Goal: Task Accomplishment & Management: Complete application form

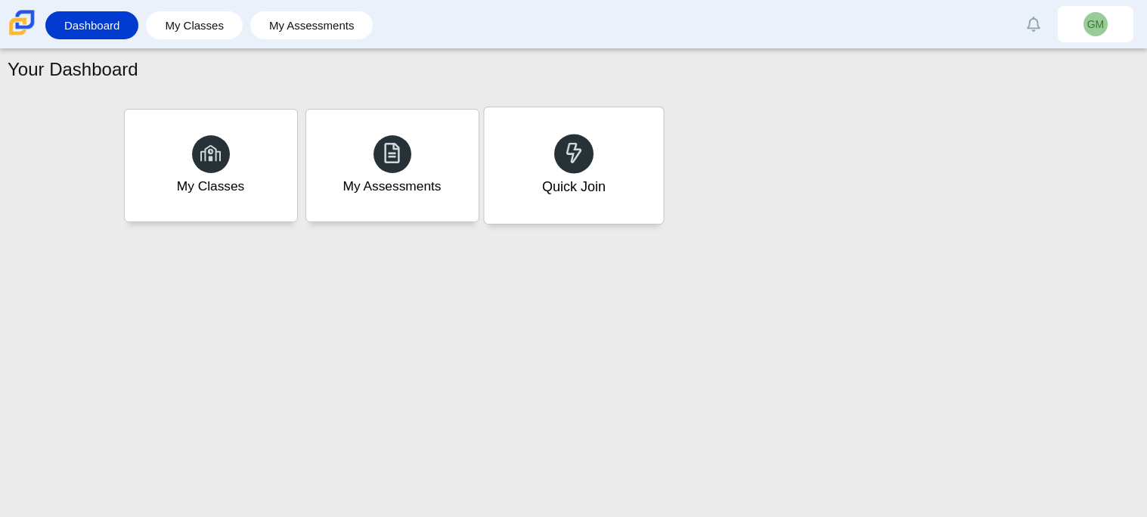
click at [591, 172] on div "Quick Join" at bounding box center [573, 165] width 179 height 116
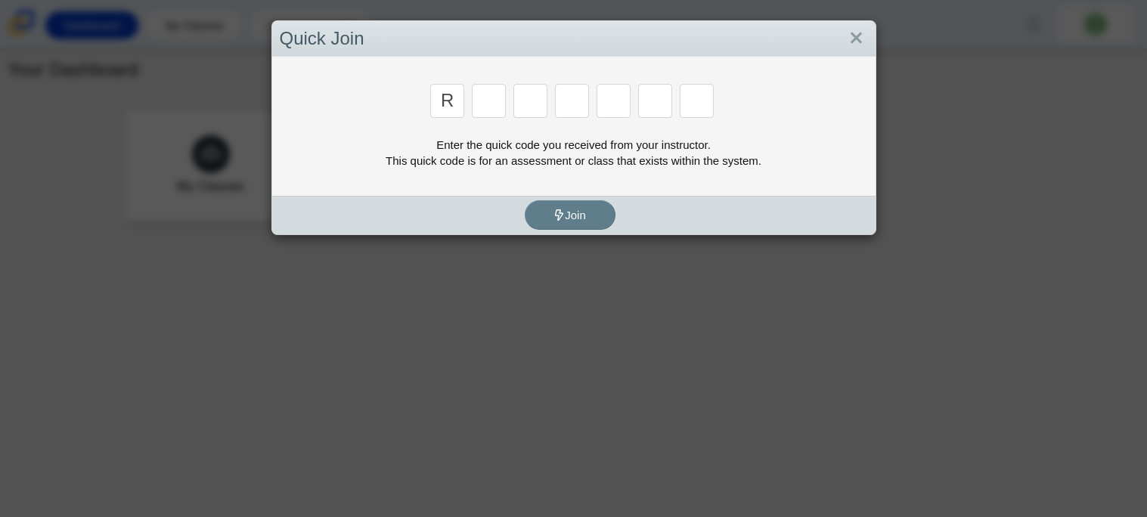
type input "R"
type input "m"
type input "3"
type input "5"
click at [462, 98] on input "R" at bounding box center [447, 101] width 34 height 34
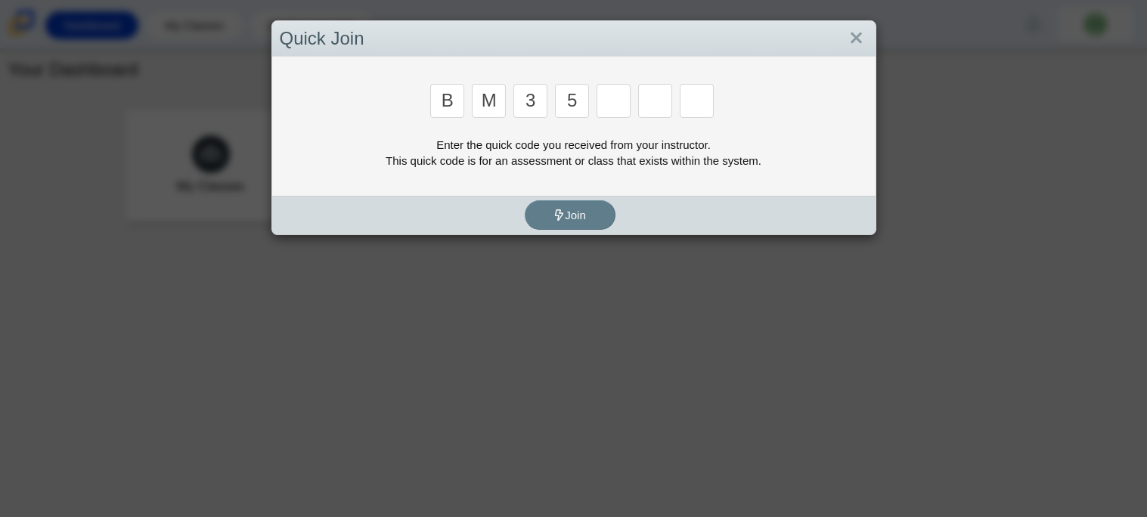
type input "B"
click at [615, 103] on input "Enter Access Code Digit 5" at bounding box center [614, 101] width 34 height 34
type input "3"
type input "G"
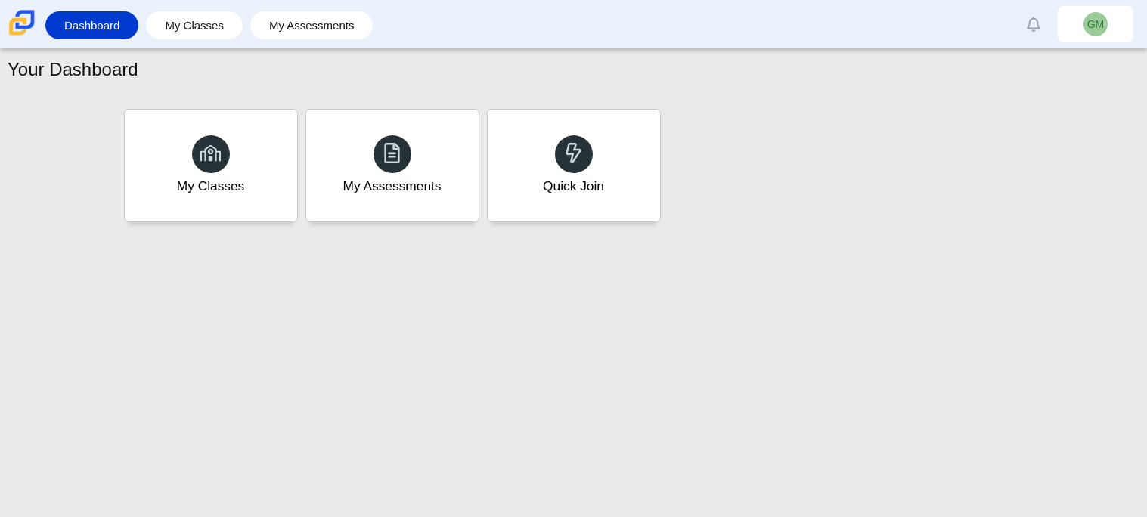
type input "B"
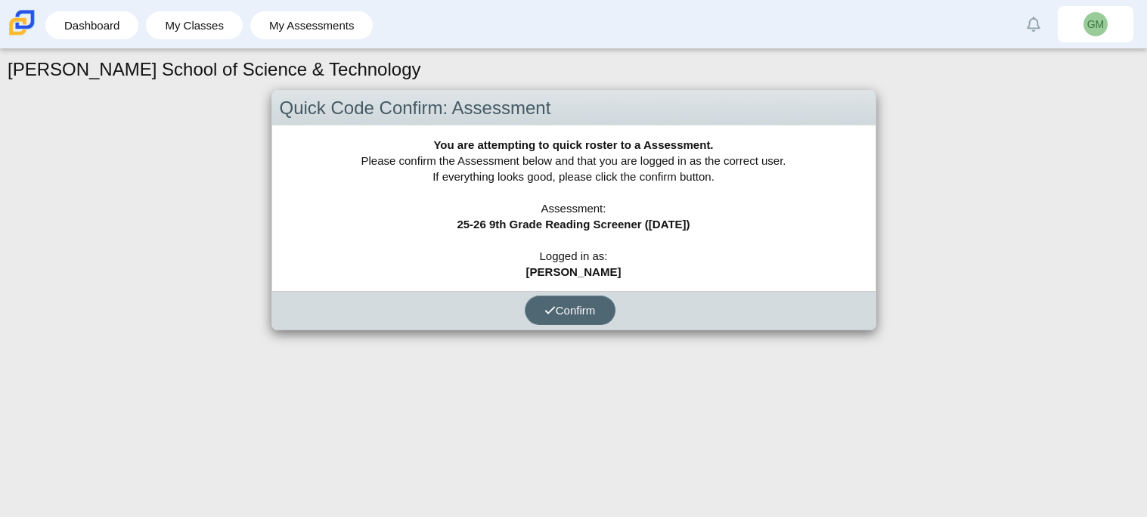
click at [563, 311] on span "Confirm" at bounding box center [569, 310] width 51 height 13
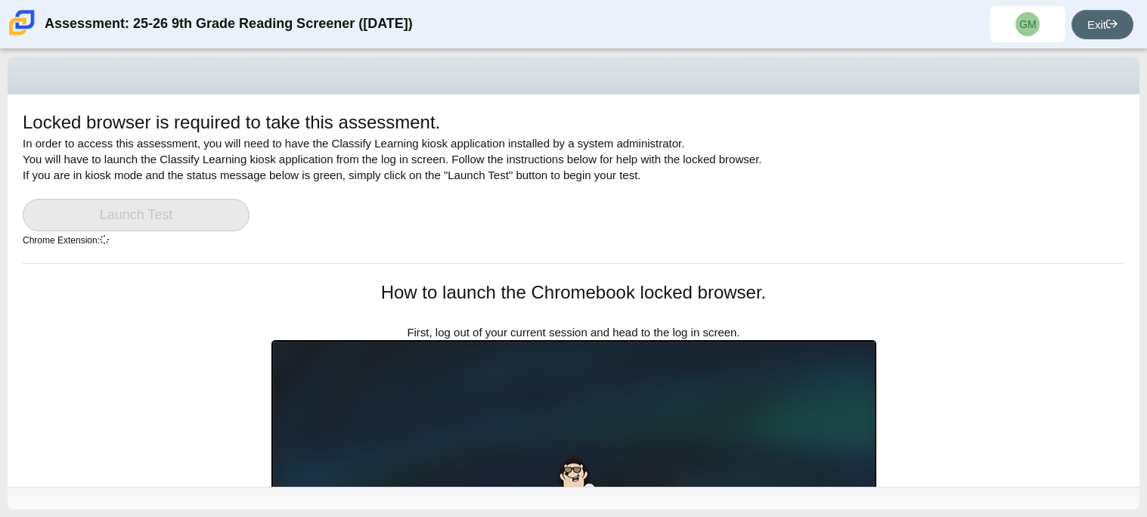
click at [1083, 33] on link "Exit" at bounding box center [1102, 24] width 62 height 29
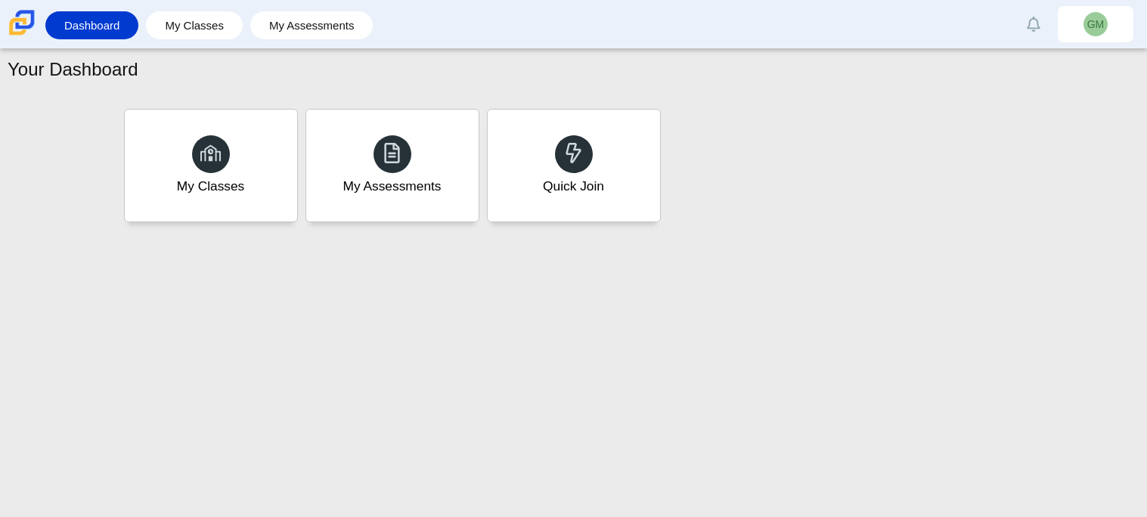
click at [582, 222] on div "My Classes My Assessments Quick Join" at bounding box center [573, 165] width 907 height 121
click at [507, 113] on div "Quick Join" at bounding box center [573, 165] width 179 height 116
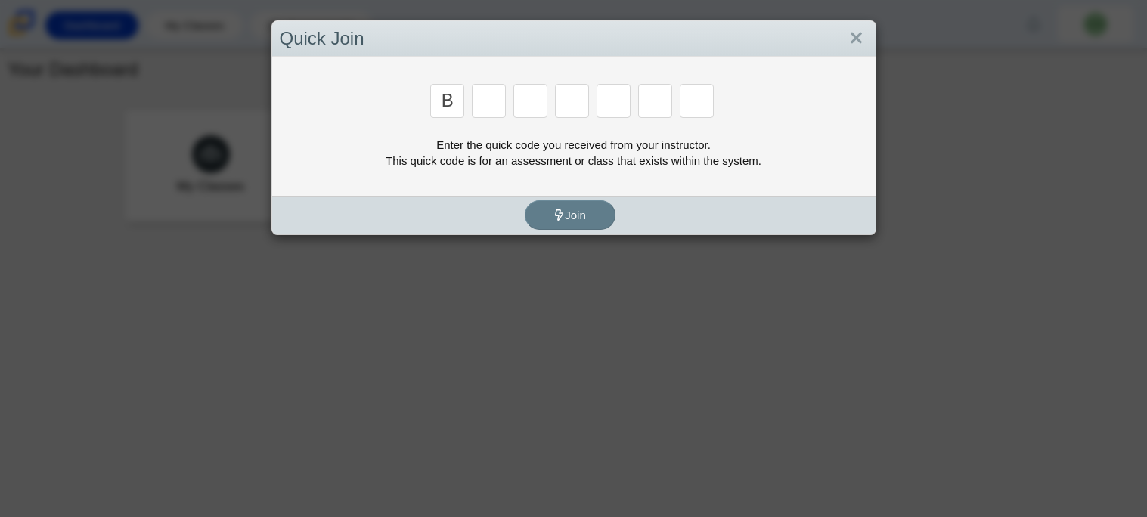
type input "B"
type input "M"
type input "3"
type input "5"
type input "3"
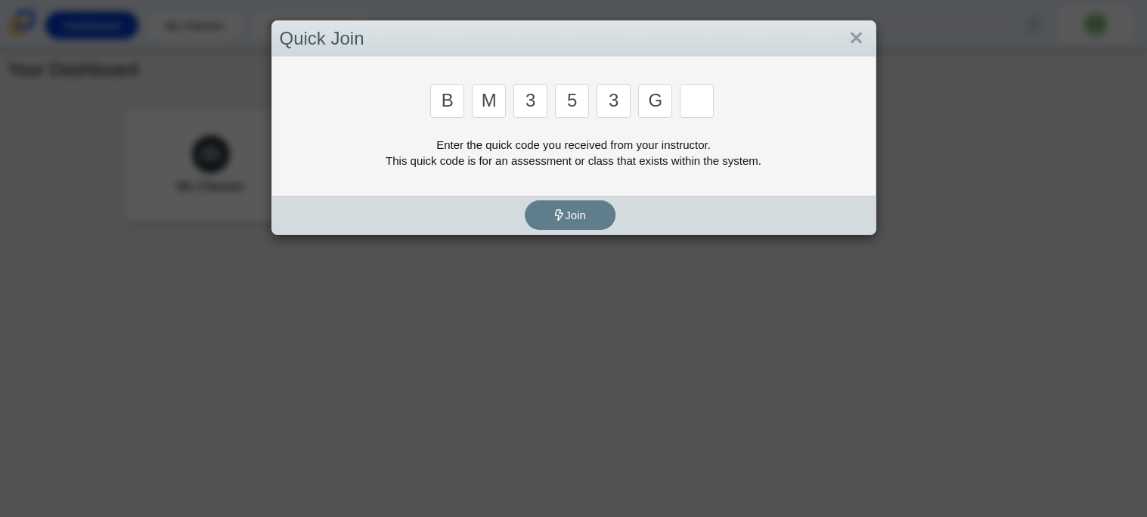
type input "G"
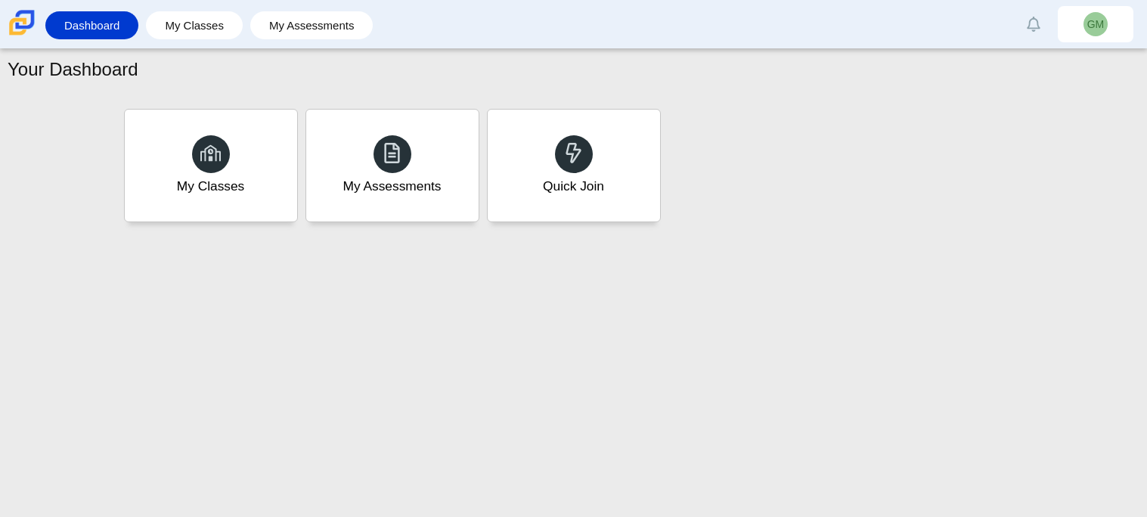
type input "B"
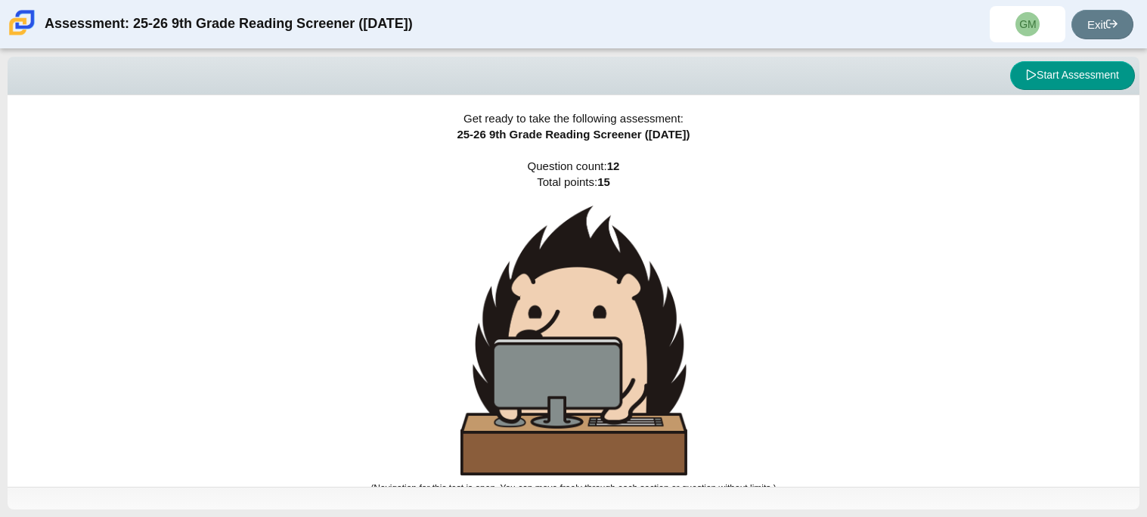
scroll to position [9, 0]
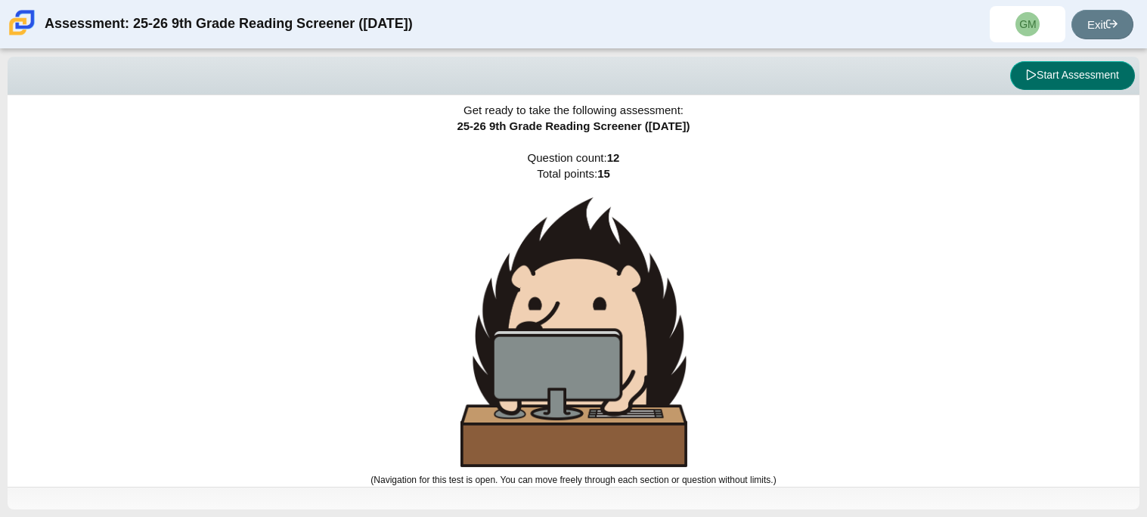
click at [1074, 83] on button "Start Assessment" at bounding box center [1072, 75] width 125 height 29
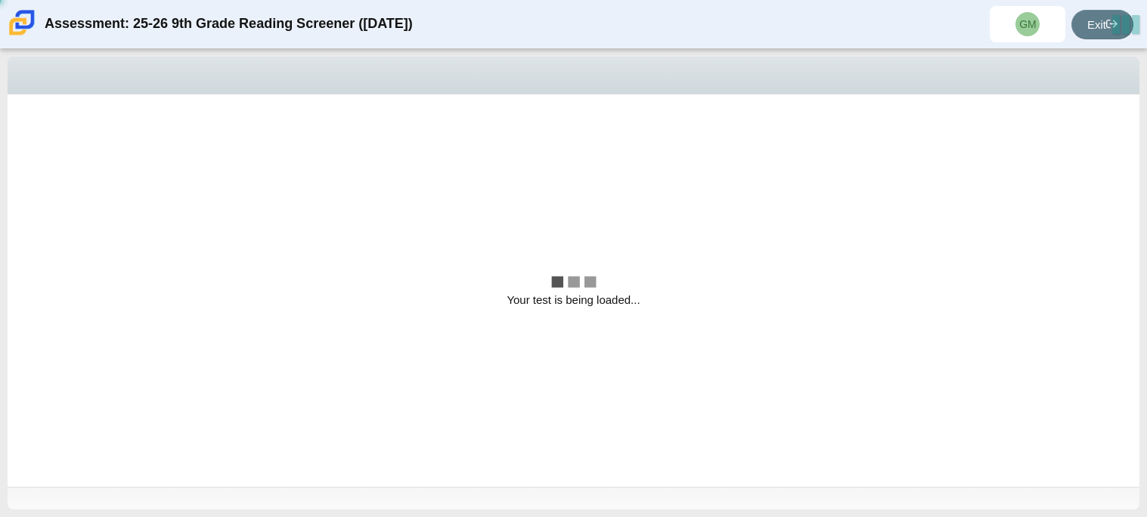
scroll to position [0, 0]
select select
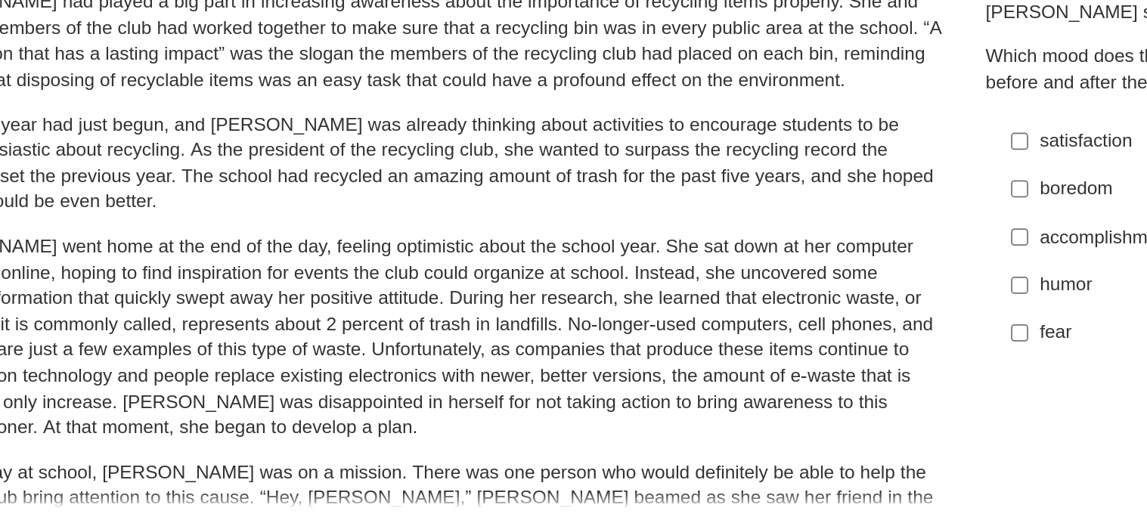
click at [739, 305] on label "boredom boredom" at bounding box center [858, 296] width 415 height 27
click at [671, 305] on input "boredom boredom" at bounding box center [667, 296] width 10 height 27
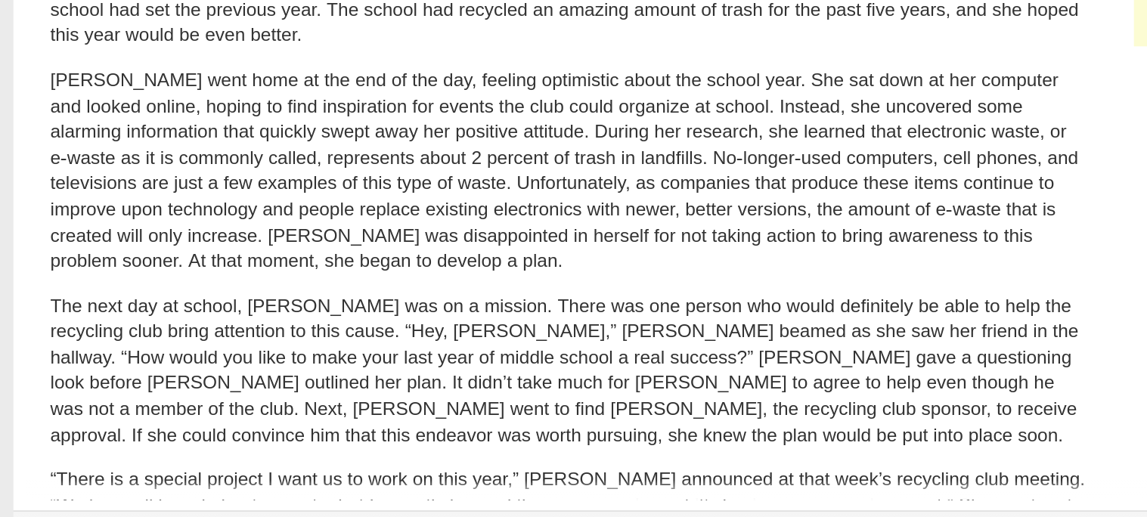
scroll to position [94, 0]
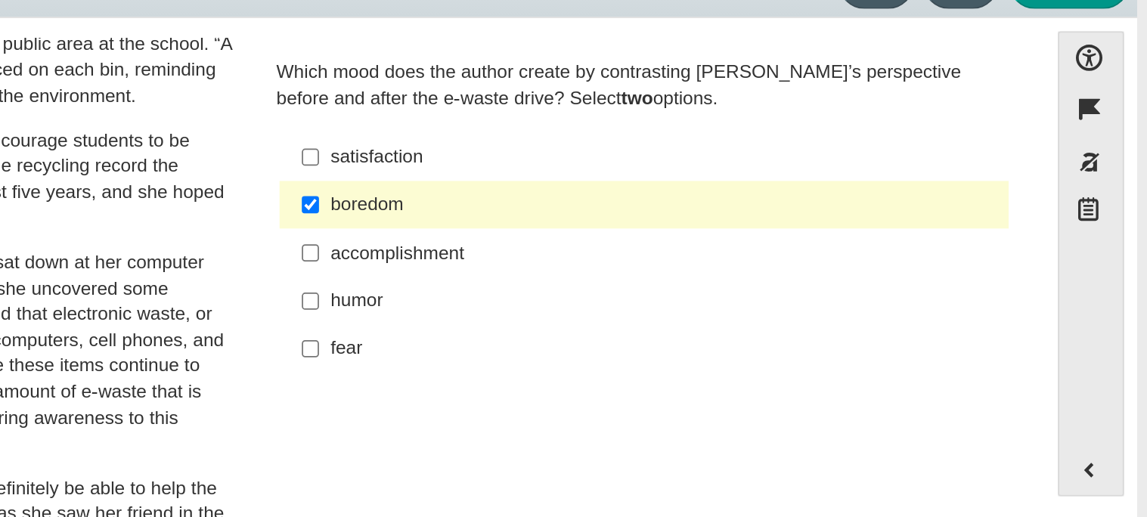
click at [1035, 204] on div "boredom" at bounding box center [869, 202] width 382 height 15
click at [671, 204] on input "boredom boredom" at bounding box center [667, 202] width 10 height 27
click at [1035, 204] on div "boredom" at bounding box center [869, 202] width 382 height 15
click at [671, 204] on input "boredom boredom" at bounding box center [667, 202] width 10 height 27
click at [1035, 204] on div "boredom" at bounding box center [869, 202] width 382 height 15
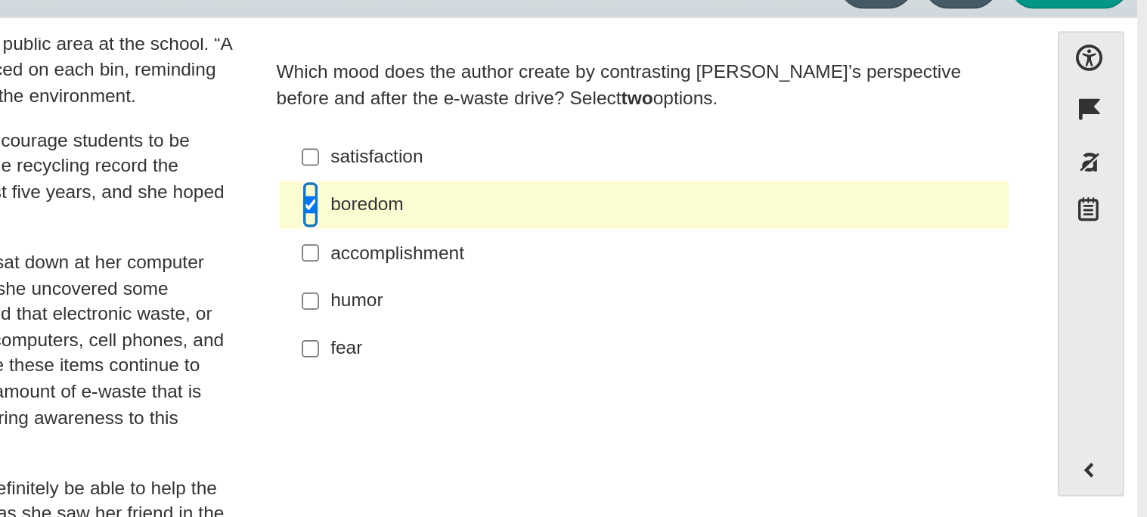
click at [671, 204] on input "boredom boredom" at bounding box center [667, 202] width 10 height 27
checkbox input "false"
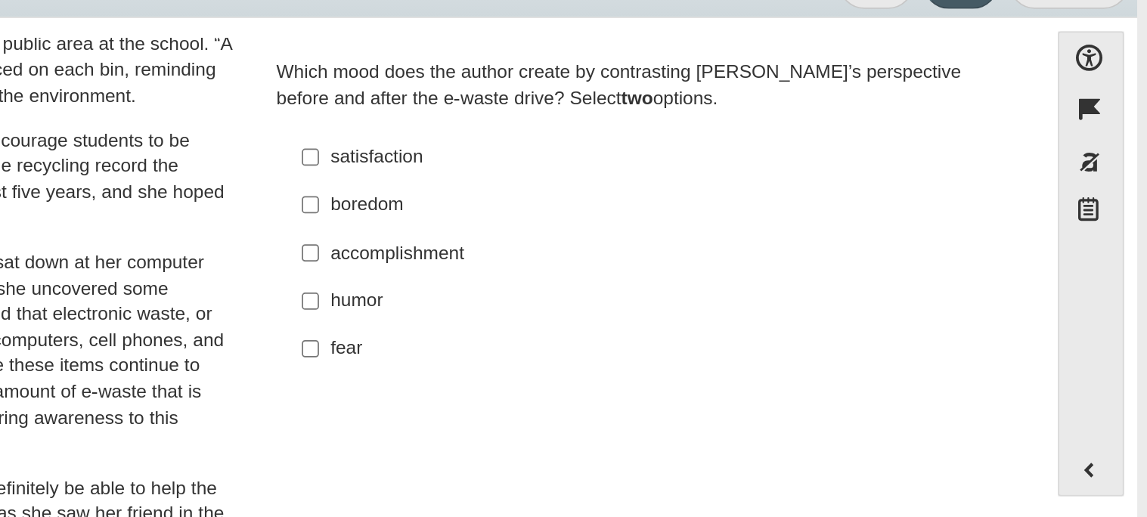
click at [735, 225] on div "accomplishment" at bounding box center [869, 230] width 382 height 15
click at [671, 225] on input "accomplishment accomplishment" at bounding box center [667, 229] width 10 height 27
checkbox input "true"
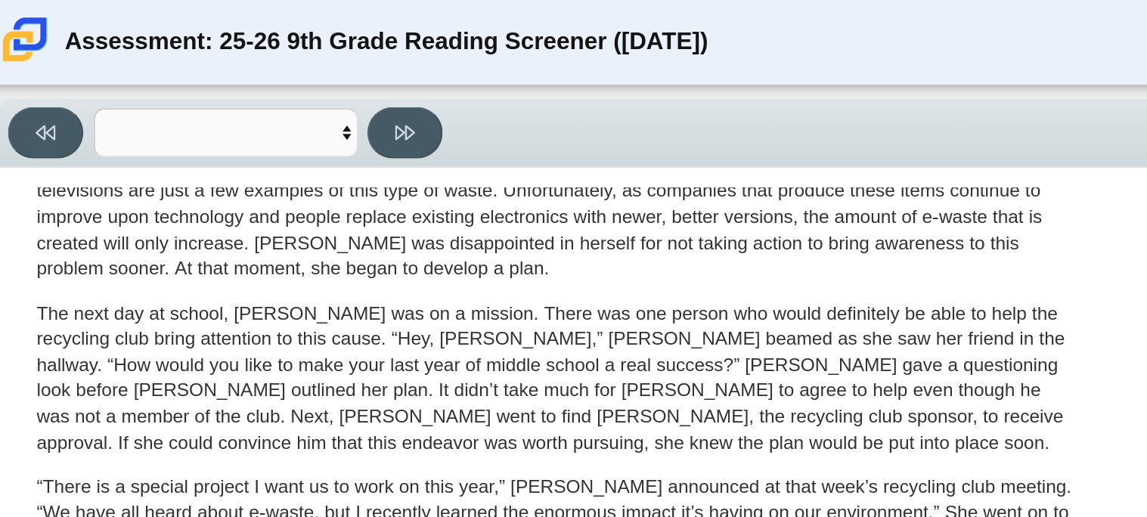
scroll to position [280, 0]
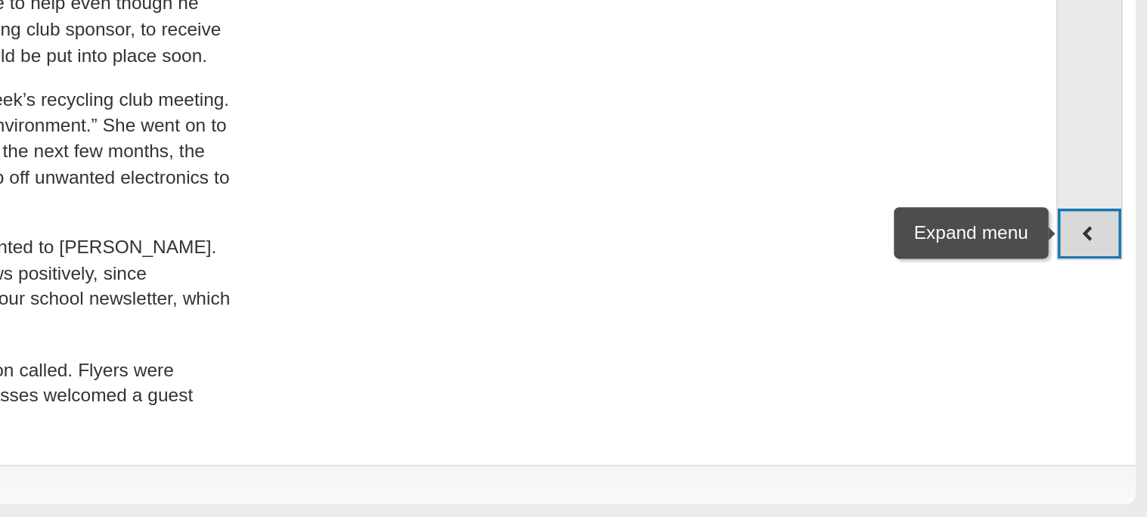
click at [1121, 364] on button "Expand menu" at bounding box center [1113, 354] width 36 height 29
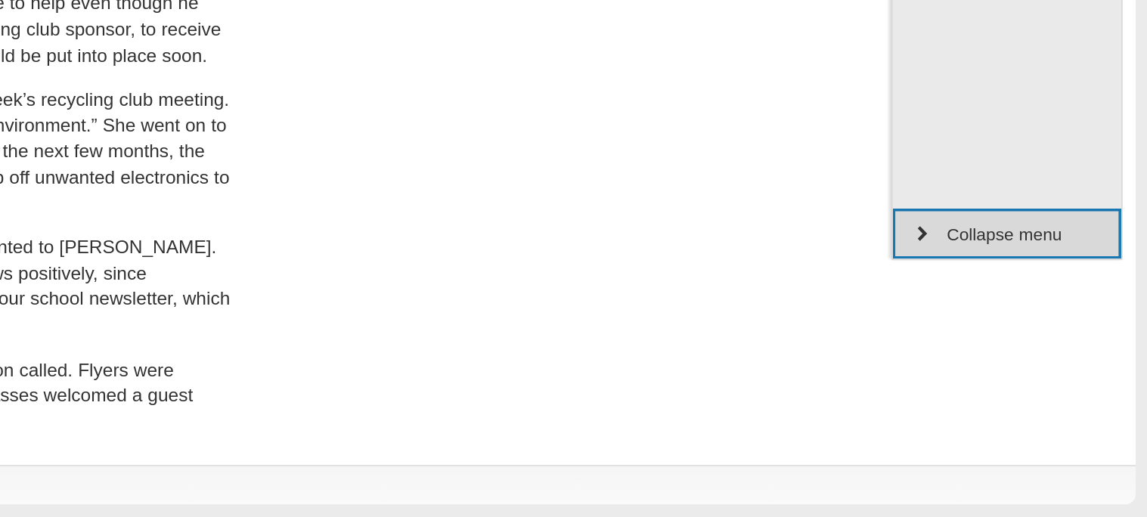
click at [1121, 364] on button "Collapse menu" at bounding box center [1065, 354] width 131 height 29
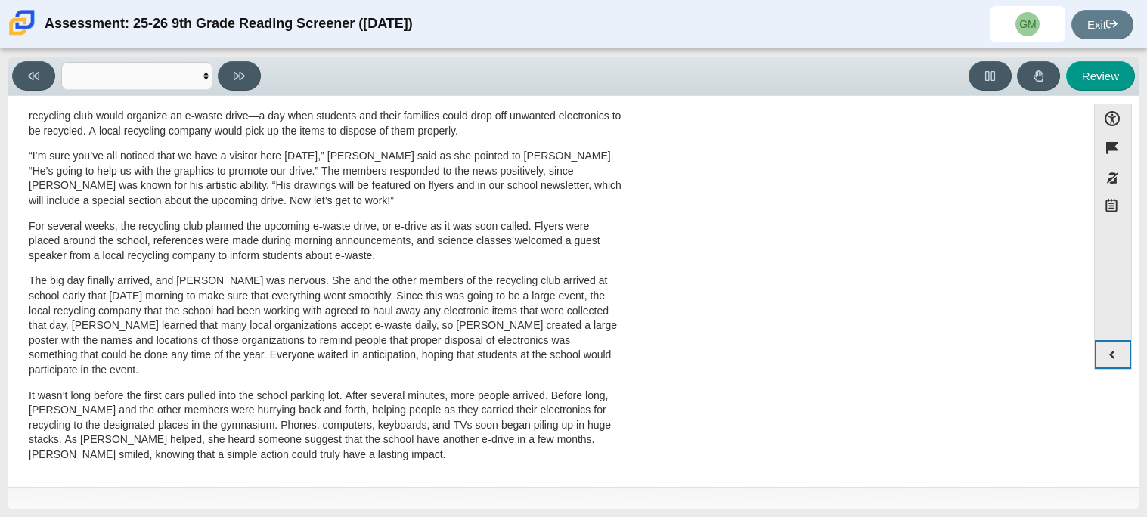
scroll to position [0, 0]
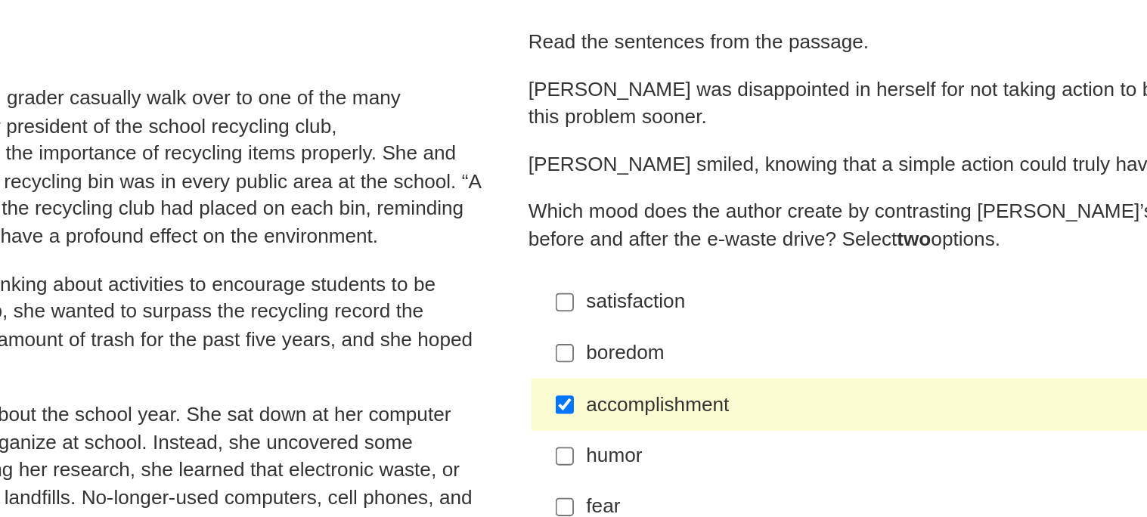
click at [671, 301] on label "boredom boredom" at bounding box center [858, 296] width 415 height 27
click at [671, 301] on input "boredom boredom" at bounding box center [667, 296] width 10 height 27
checkbox input "true"
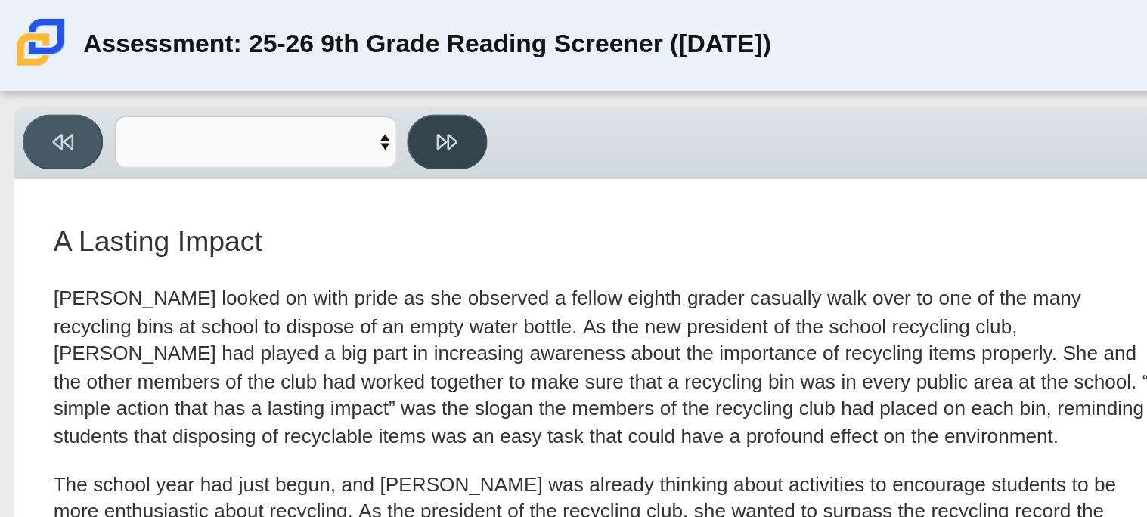
click at [257, 85] on button at bounding box center [239, 75] width 43 height 29
select select "0ff64528-ffd7-428d-b192-babfaadd44e8"
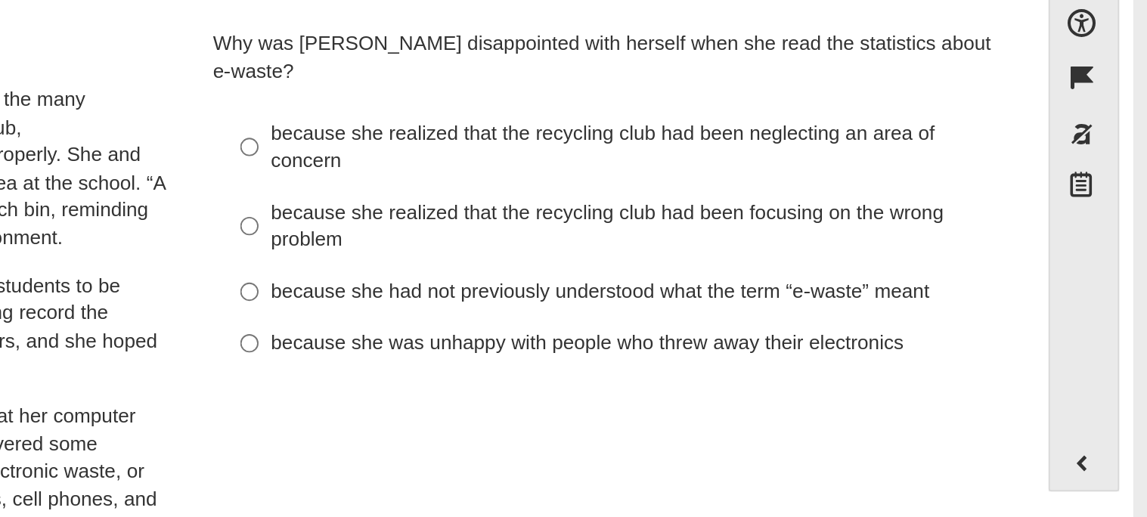
click at [722, 213] on div "because she realized that the recycling club had been focusing on the wrong pro…" at bounding box center [869, 227] width 382 height 29
click at [671, 209] on input "because she realized that the recycling club had been focusing on the wrong pro…" at bounding box center [667, 227] width 10 height 42
radio input "true"
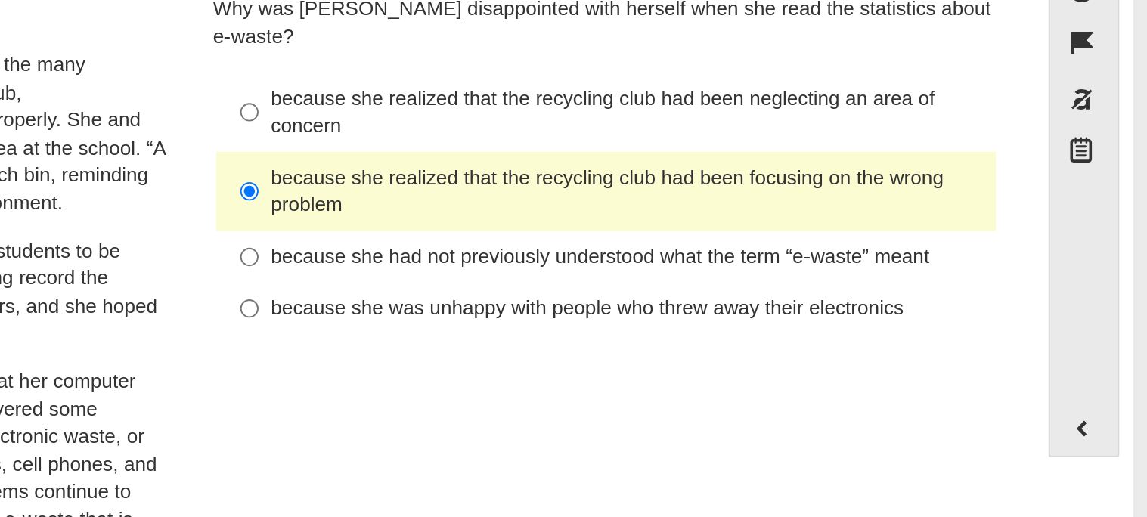
click at [847, 171] on div "because she realized that the recycling club had been neglecting an area of con…" at bounding box center [869, 185] width 382 height 29
click at [671, 164] on input "because she realized that the recycling club had been neglecting an area of con…" at bounding box center [667, 185] width 10 height 42
radio input "true"
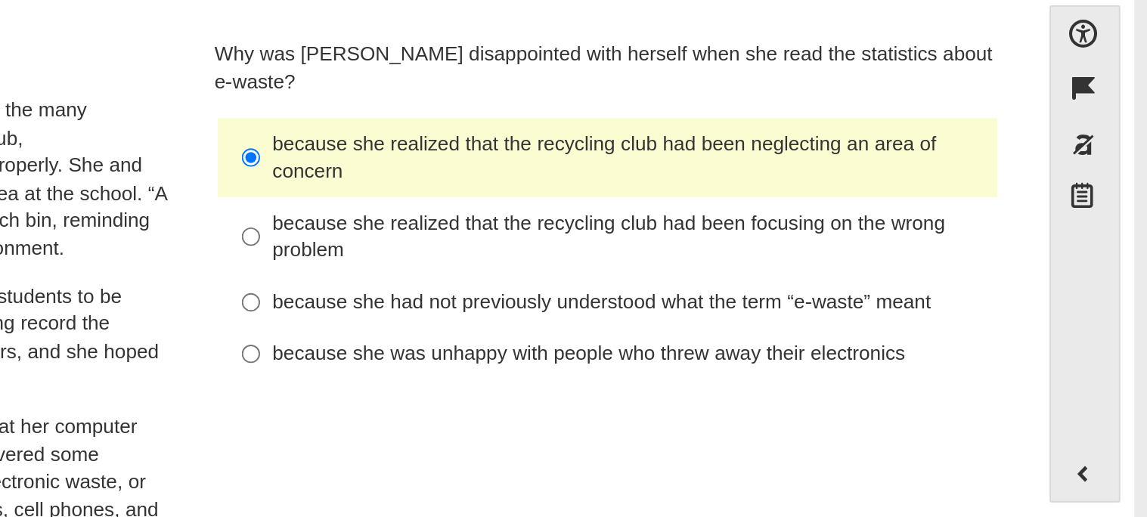
click at [835, 213] on div "because she realized that the recycling club had been focusing on the wrong pro…" at bounding box center [869, 227] width 382 height 29
click at [671, 208] on input "because she realized that the recycling club had been focusing on the wrong pro…" at bounding box center [667, 227] width 10 height 42
radio input "true"
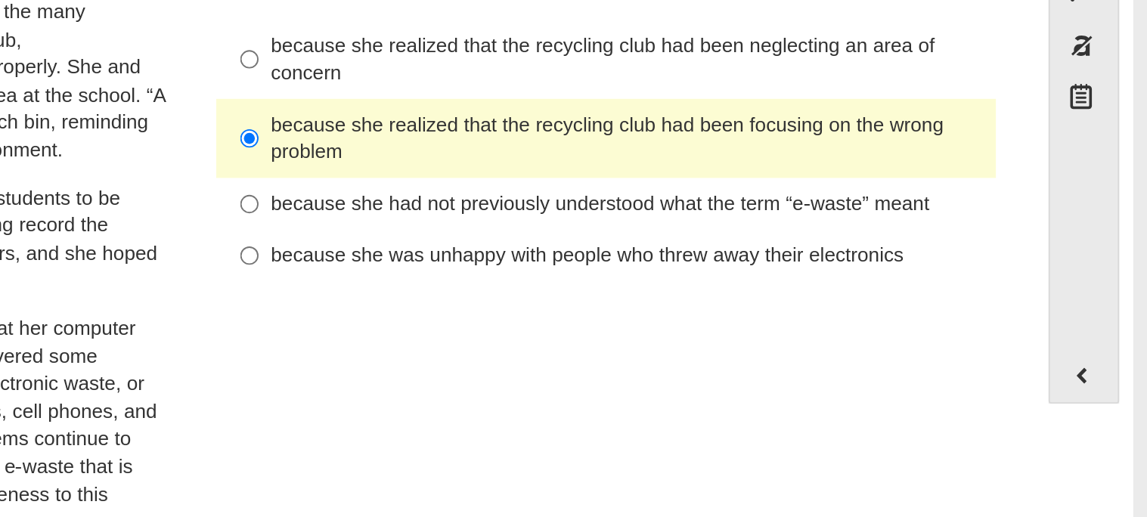
click at [830, 256] on div "because she had not previously understood what the term “e-waste” meant" at bounding box center [869, 263] width 382 height 15
click at [671, 250] on input "because she had not previously understood what the term “e-waste” meant because…" at bounding box center [667, 262] width 10 height 27
radio input "true"
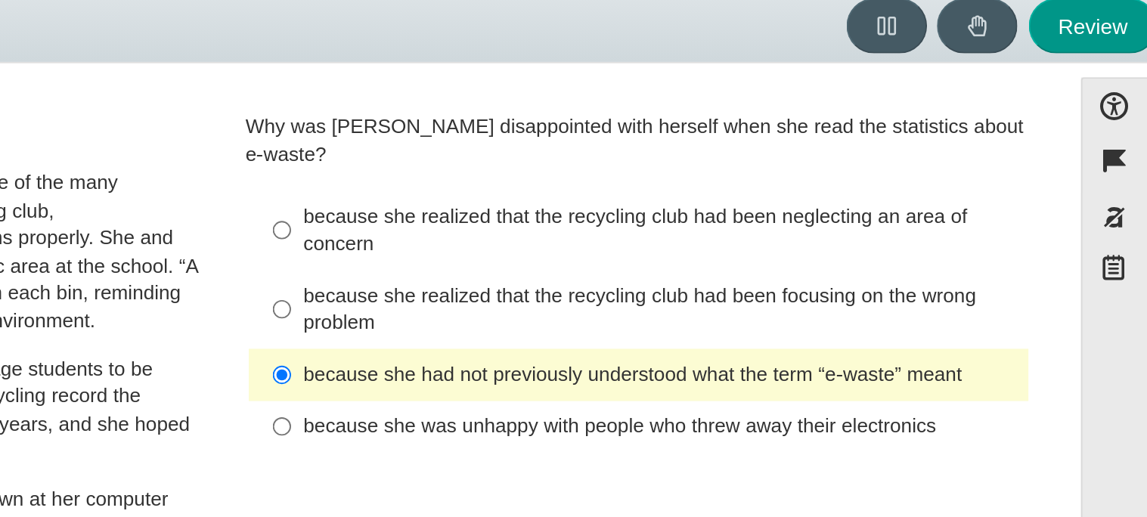
click at [823, 171] on div "because she realized that the recycling club had been neglecting an area of con…" at bounding box center [869, 185] width 382 height 29
click at [671, 169] on input "because she realized that the recycling club had been neglecting an area of con…" at bounding box center [667, 185] width 10 height 42
radio input "true"
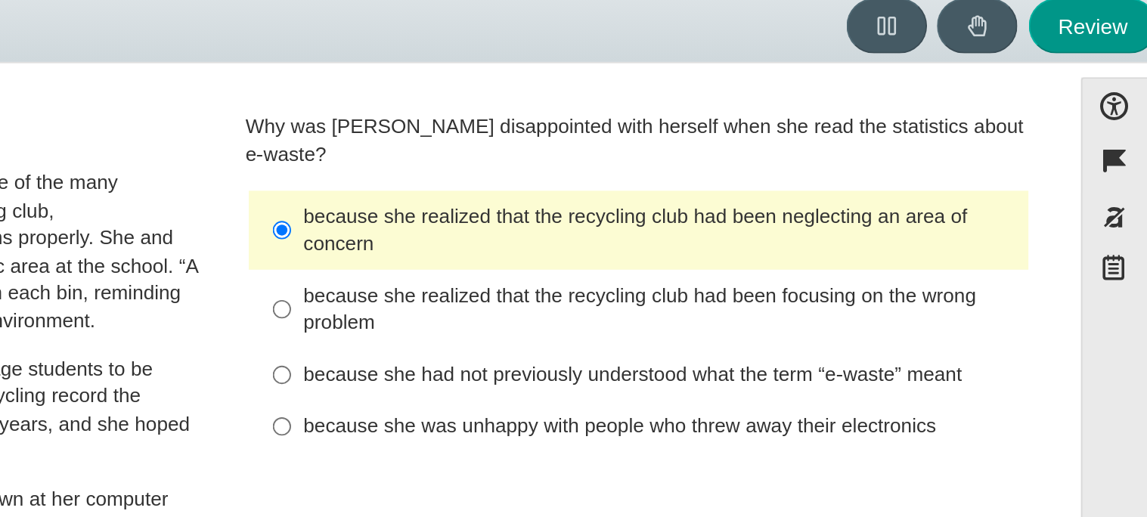
click at [921, 213] on div "because she realized that the recycling club had been focusing on the wrong pro…" at bounding box center [869, 227] width 382 height 29
click at [671, 211] on input "because she realized that the recycling club had been focusing on the wrong pro…" at bounding box center [667, 227] width 10 height 42
radio input "true"
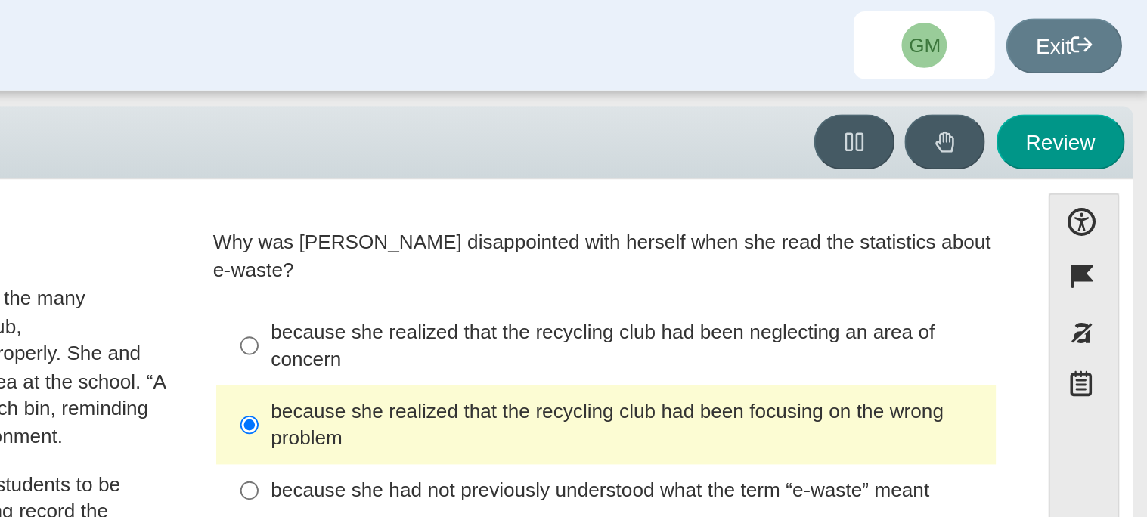
click at [691, 213] on div "because she realized that the recycling club had been focusing on the wrong pro…" at bounding box center [869, 227] width 382 height 29
click at [671, 208] on input "because she realized that the recycling club had been focusing on the wrong pro…" at bounding box center [667, 227] width 10 height 42
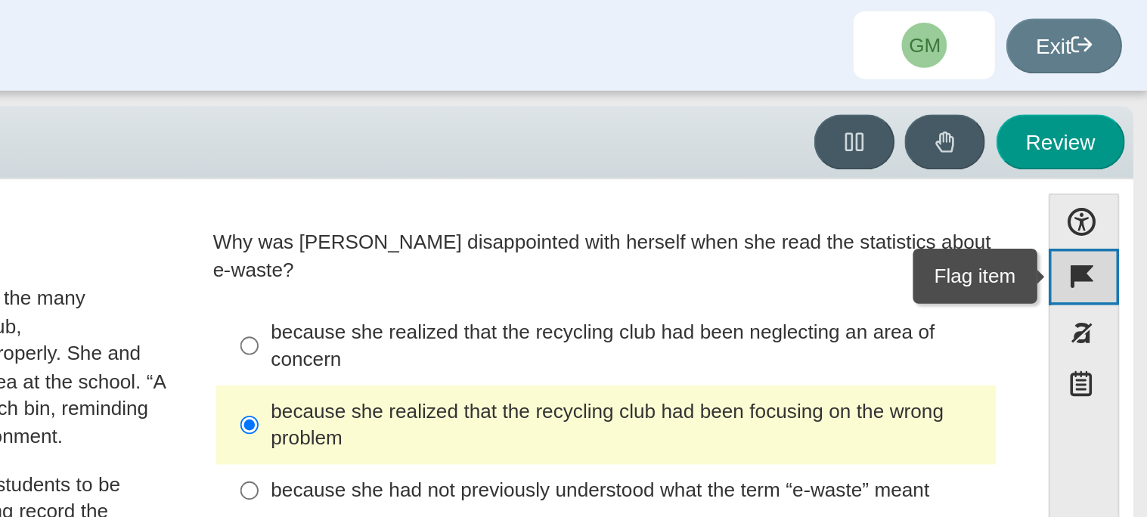
click at [1105, 138] on button "Flag item" at bounding box center [1113, 147] width 38 height 29
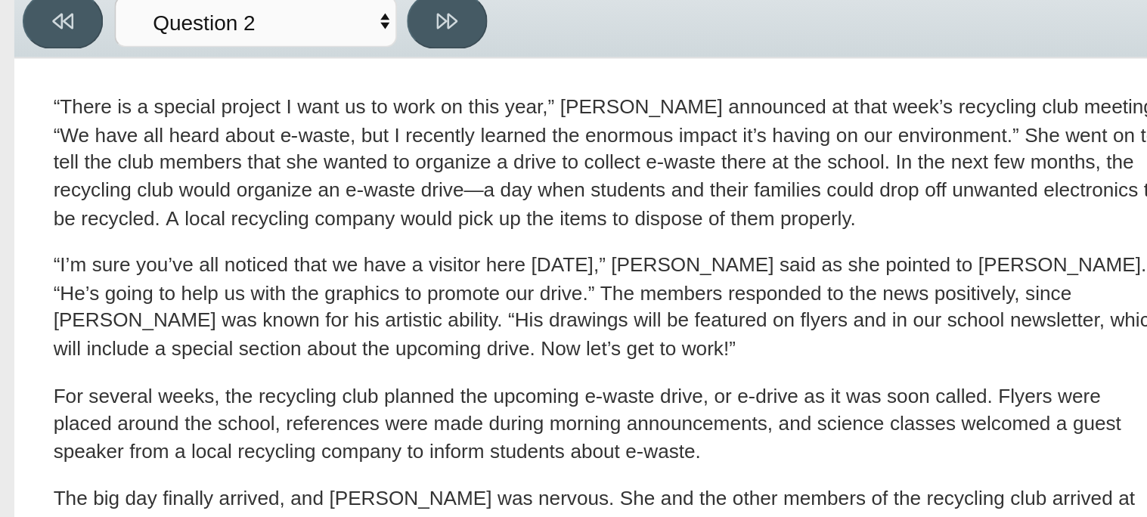
scroll to position [434, 0]
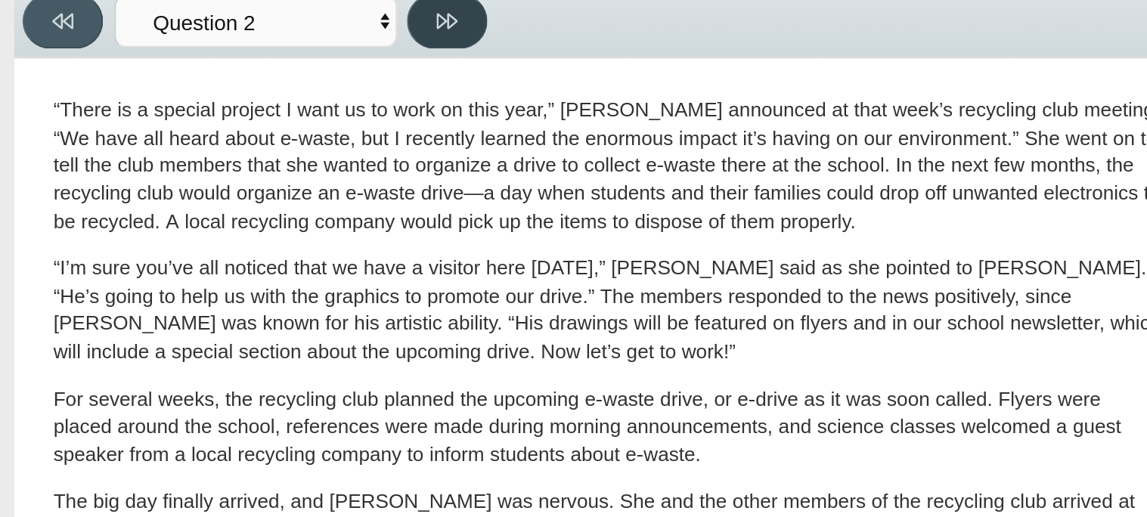
click at [250, 71] on button at bounding box center [239, 75] width 43 height 29
select select "7ce3d843-6974-4858-901c-1ff39630e843"
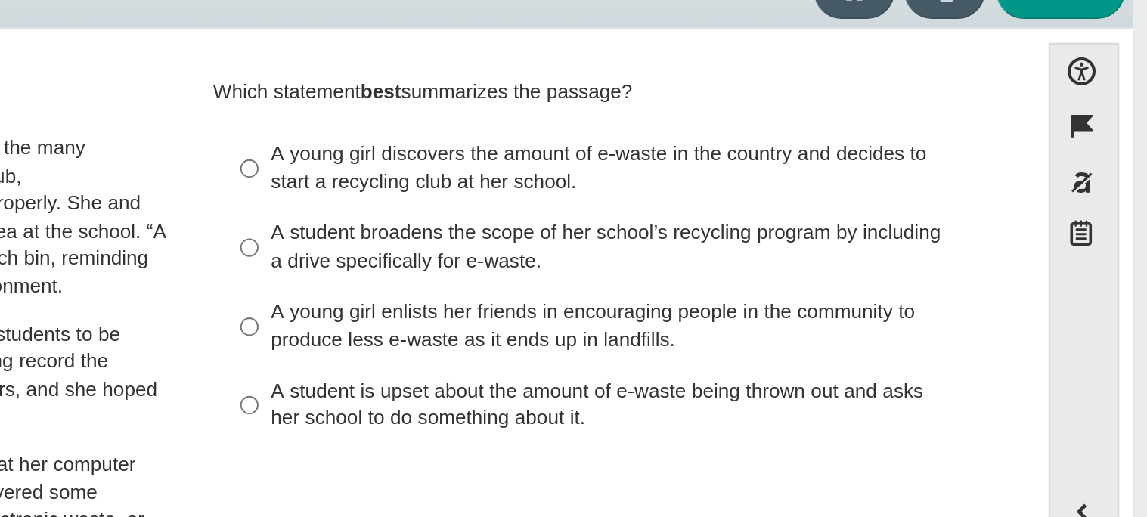
scroll to position [0, 0]
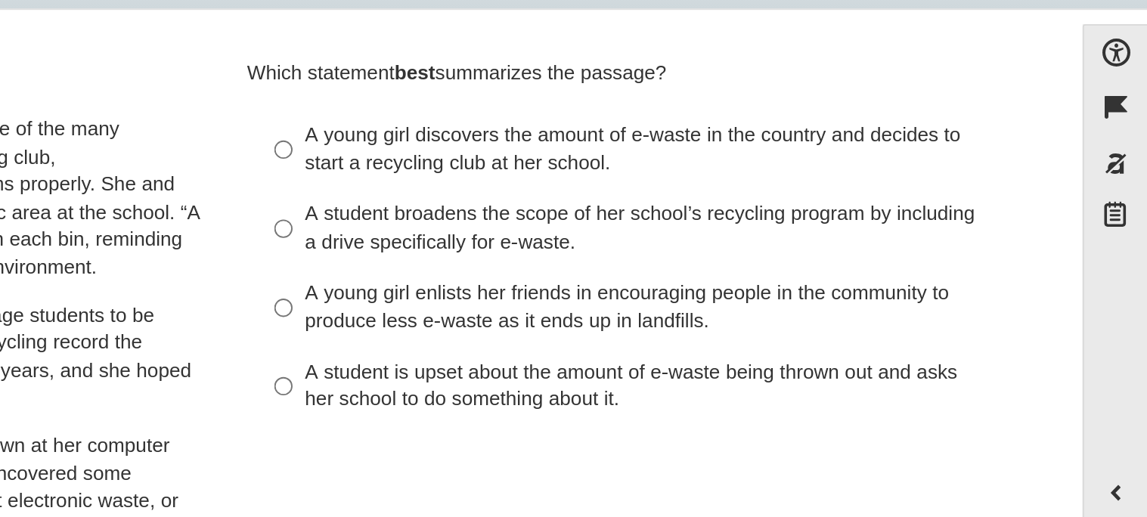
click at [778, 213] on div "A student broadens the scope of her school’s recycling program by including a d…" at bounding box center [869, 212] width 382 height 29
click at [671, 213] on input "A student broadens the scope of her school’s recycling program by including a d…" at bounding box center [667, 213] width 10 height 42
radio input "true"
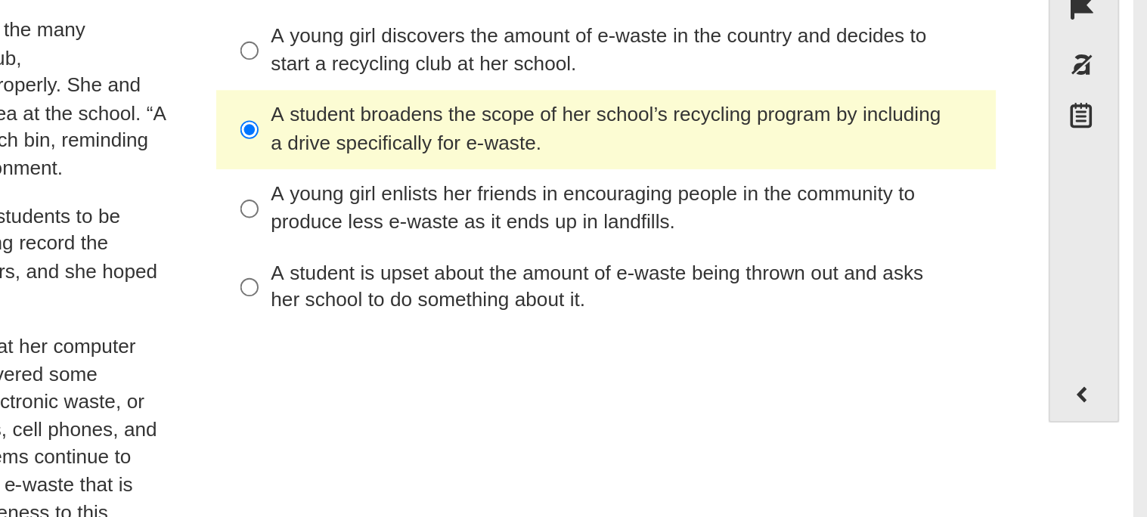
click at [774, 171] on div "A young girl discovers the amount of e-waste in the country and decides to star…" at bounding box center [869, 170] width 382 height 29
click at [671, 171] on input "A young girl discovers the amount of e-waste in the country and decides to star…" at bounding box center [667, 171] width 10 height 42
radio input "true"
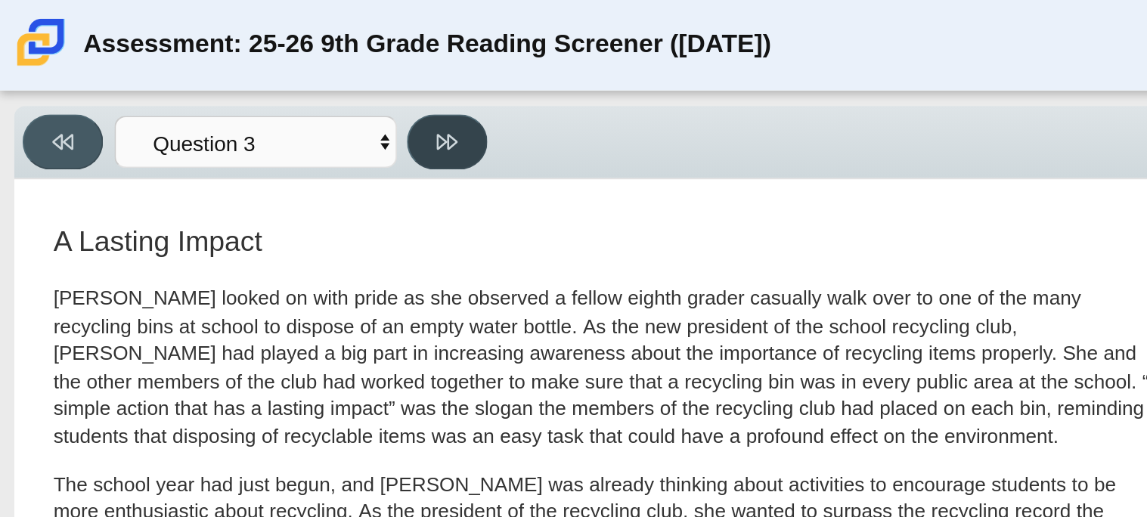
click at [234, 75] on icon at bounding box center [239, 76] width 11 height 8
select select "ca9ea0f1-49c5-4bd1-83b0-472c18652b42"
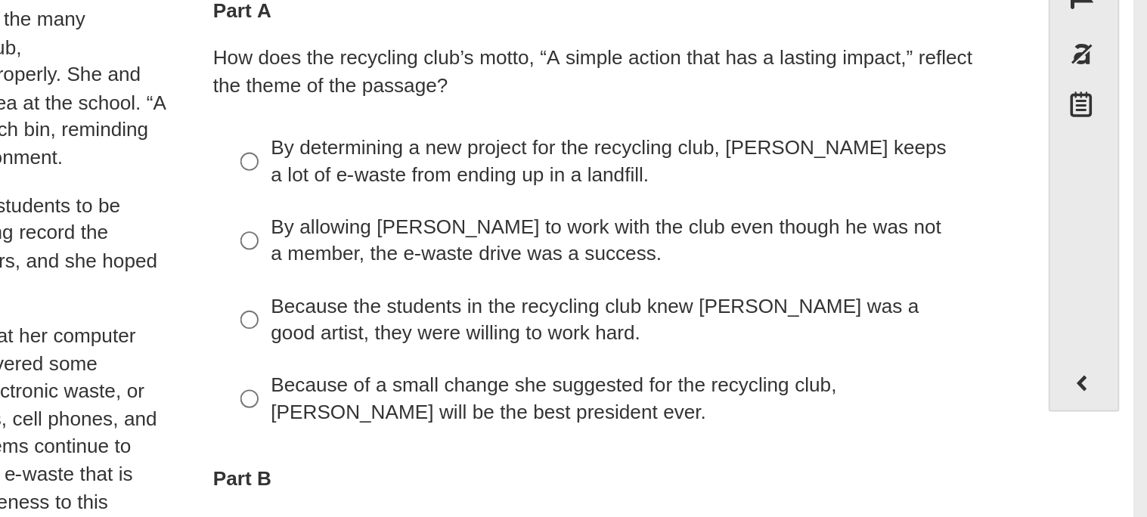
click at [767, 225] on div "By determining a new project for the recycling club, Scarlett keeps a lot of e-…" at bounding box center [869, 236] width 382 height 29
click at [671, 225] on input "By determining a new project for the recycling club, Scarlett keeps a lot of e-…" at bounding box center [667, 236] width 10 height 42
radio input "true"
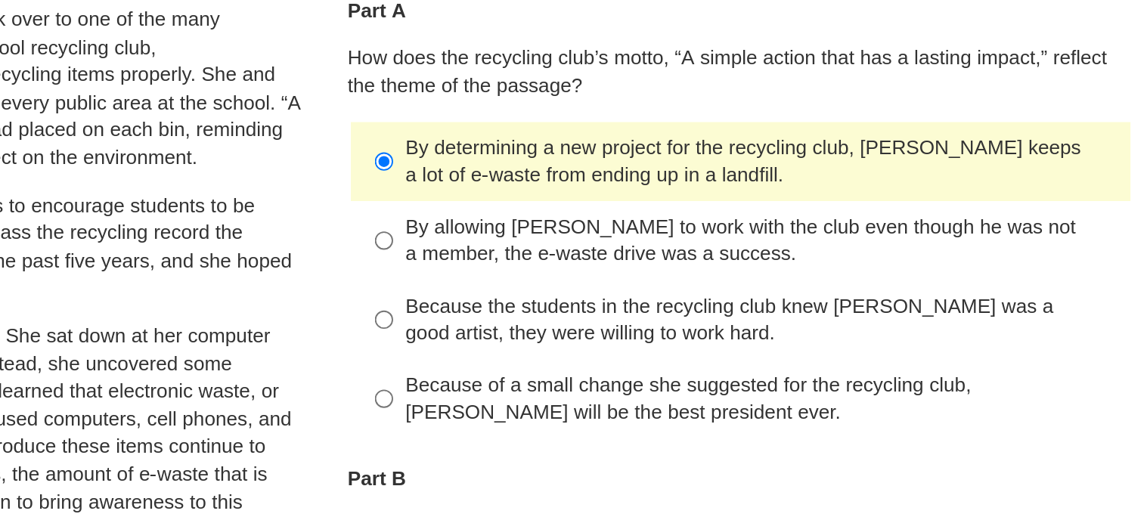
click at [776, 234] on div "By determining a new project for the recycling club, Scarlett keeps a lot of e-…" at bounding box center [869, 236] width 382 height 29
click at [671, 234] on input "By determining a new project for the recycling club, Scarlett keeps a lot of e-…" at bounding box center [667, 236] width 10 height 42
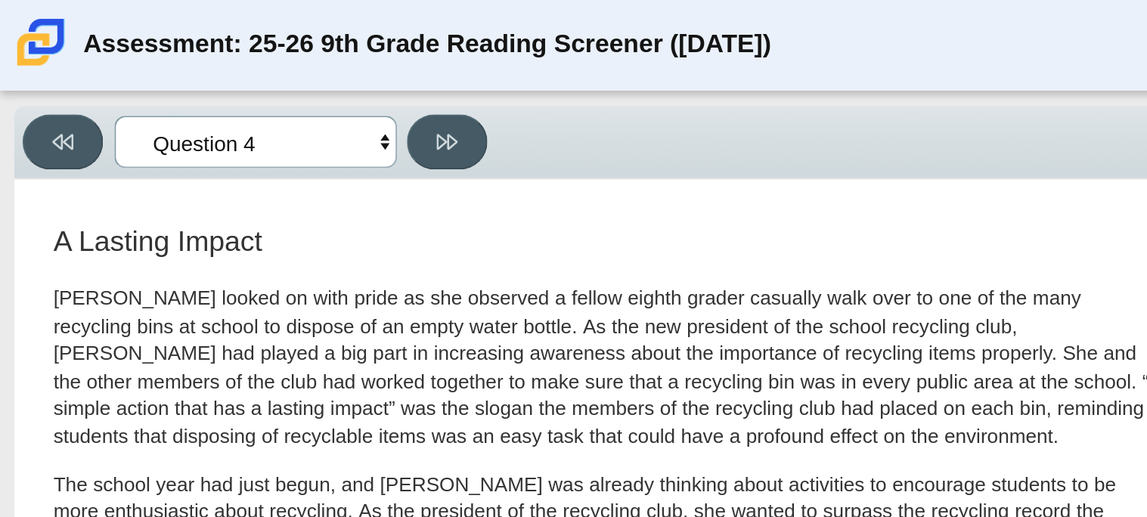
click at [136, 76] on select "Questions Question 1 Question 2 Question 3 Question 4 Question 5 Question 6 Que…" at bounding box center [136, 76] width 151 height 28
click at [410, 79] on div "Review" at bounding box center [701, 75] width 869 height 29
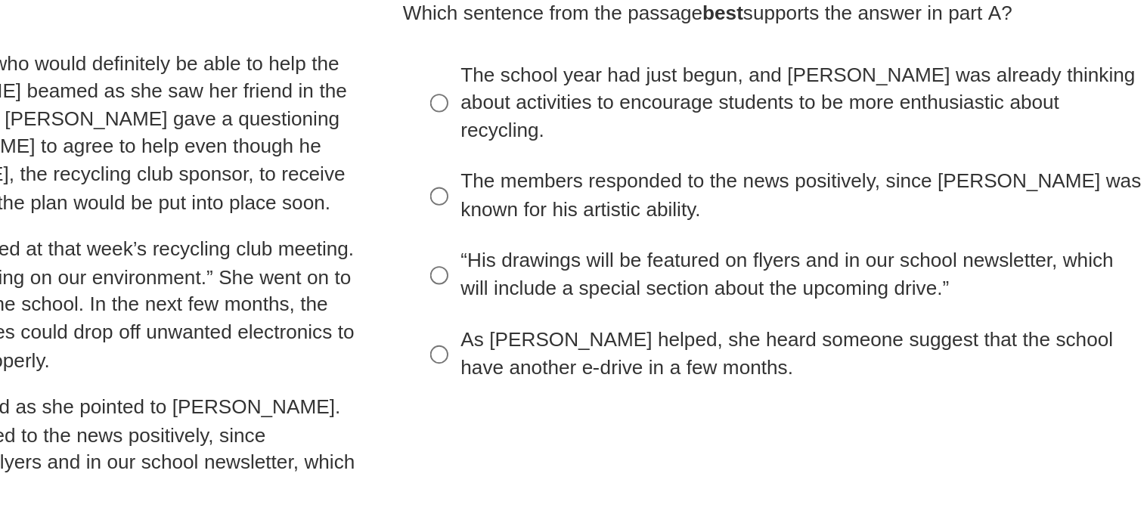
scroll to position [260, 0]
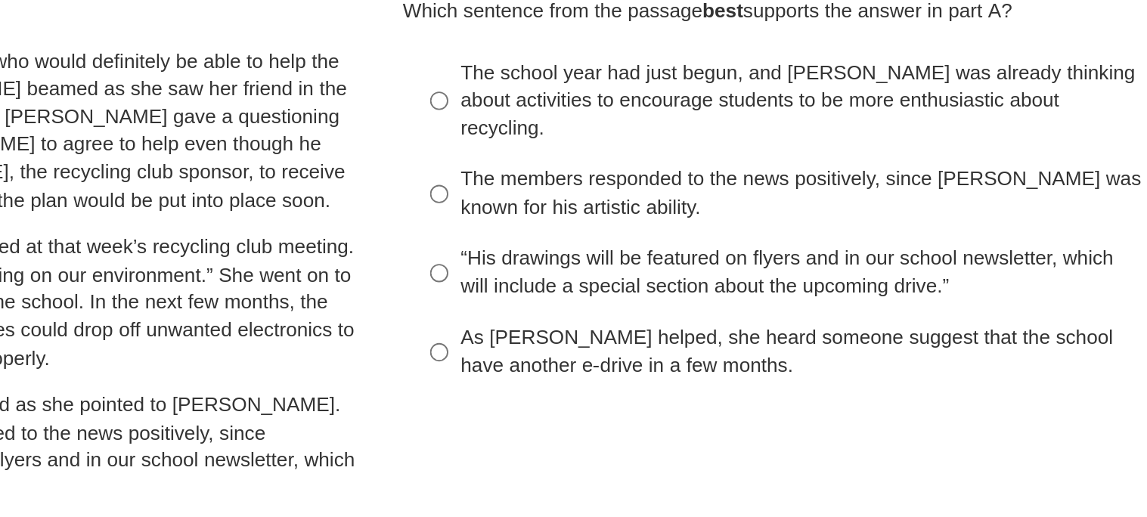
click at [752, 339] on div "As Scarlett helped, she heard someone suggest that the school have another e-dr…" at bounding box center [869, 353] width 382 height 29
click at [671, 336] on input "As Scarlett helped, she heard someone suggest that the school have another e-dr…" at bounding box center [667, 354] width 10 height 42
radio input "true"
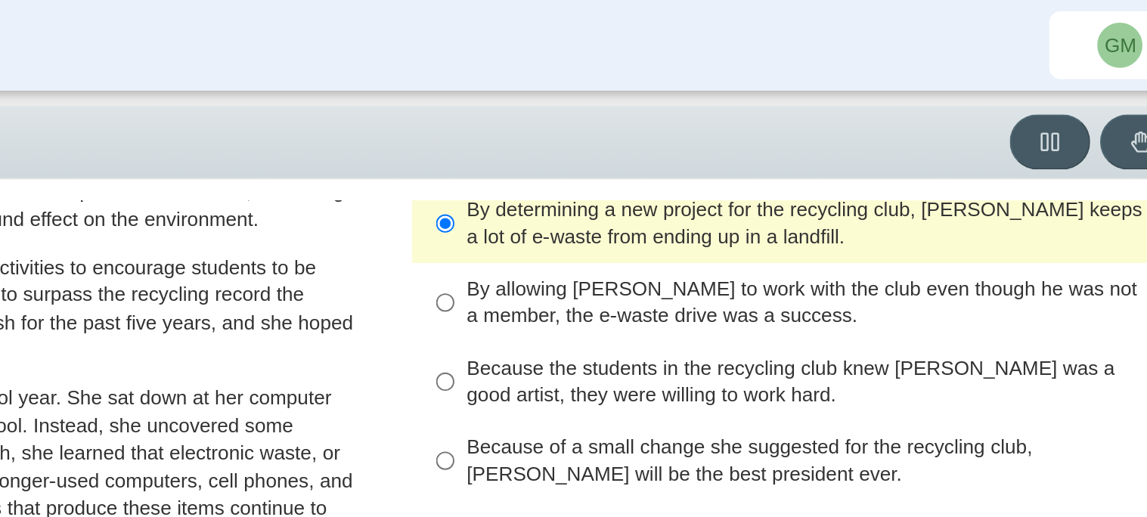
scroll to position [116, 0]
click at [767, 161] on div "By allowing Juan Carlos to work with the club even though he was not a member, …" at bounding box center [869, 162] width 382 height 29
click at [671, 161] on input "By allowing Juan Carlos to work with the club even though he was not a member, …" at bounding box center [667, 162] width 10 height 42
radio input "true"
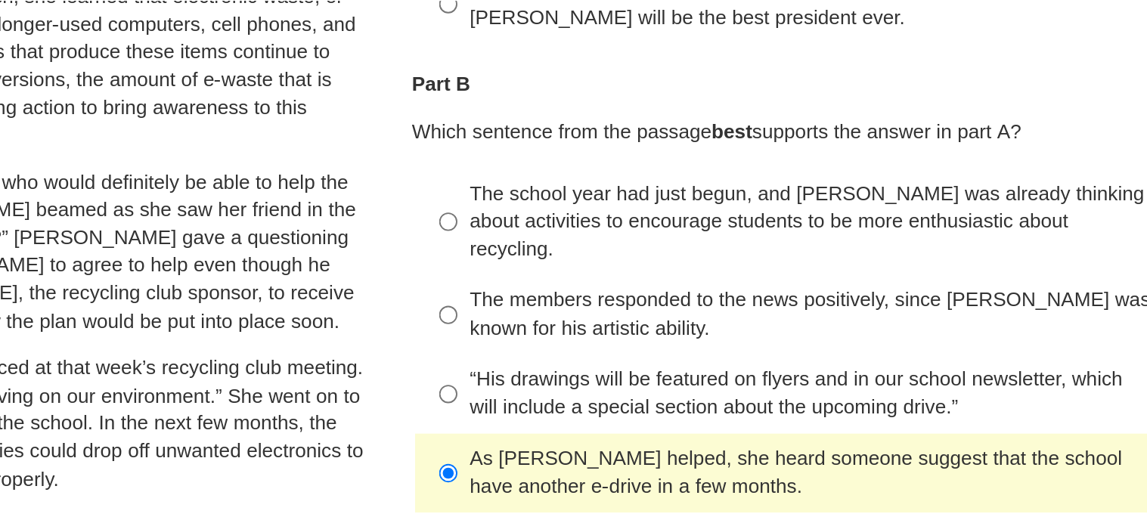
scroll to position [256, 0]
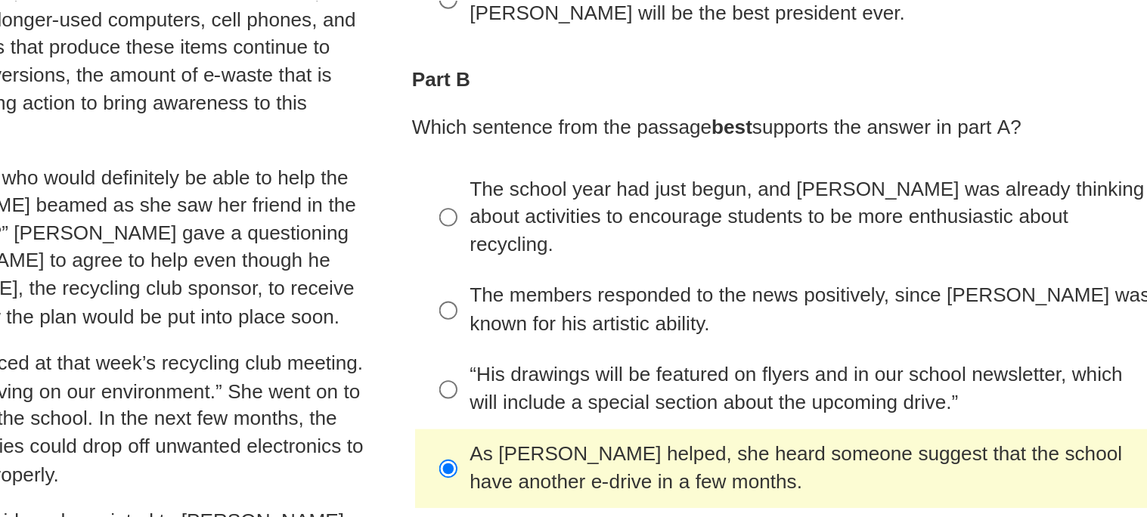
click at [765, 304] on div "“His drawings will be featured on flyers and in our school newsletter, which wi…" at bounding box center [869, 314] width 382 height 29
click at [671, 304] on input "“His drawings will be featured on flyers and in our school newsletter, which wi…" at bounding box center [667, 315] width 10 height 42
radio input "true"
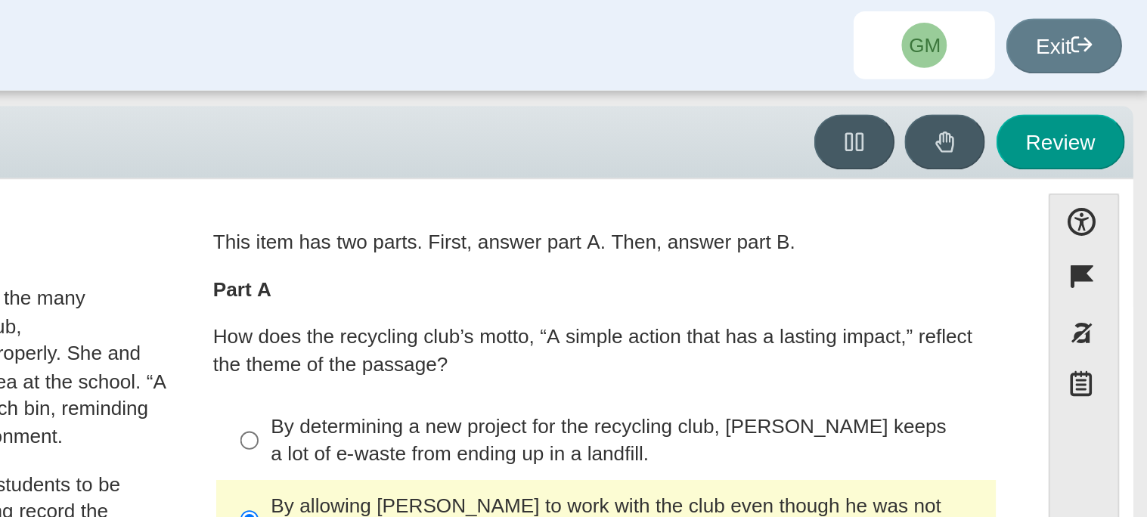
scroll to position [0, 0]
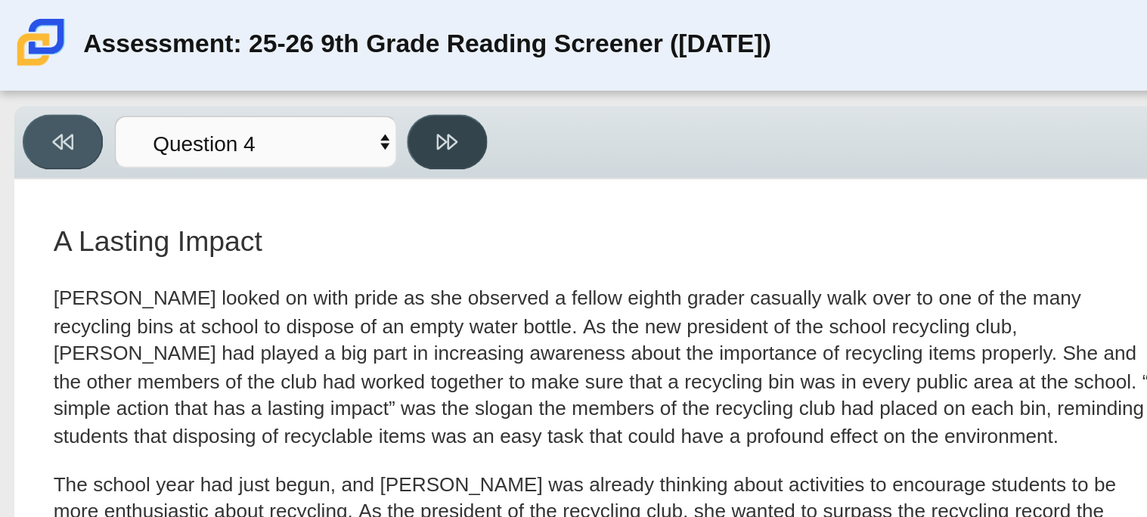
click at [235, 75] on icon at bounding box center [239, 75] width 11 height 11
select select "e41f1a79-e29f-4095-8030-a53364015bed"
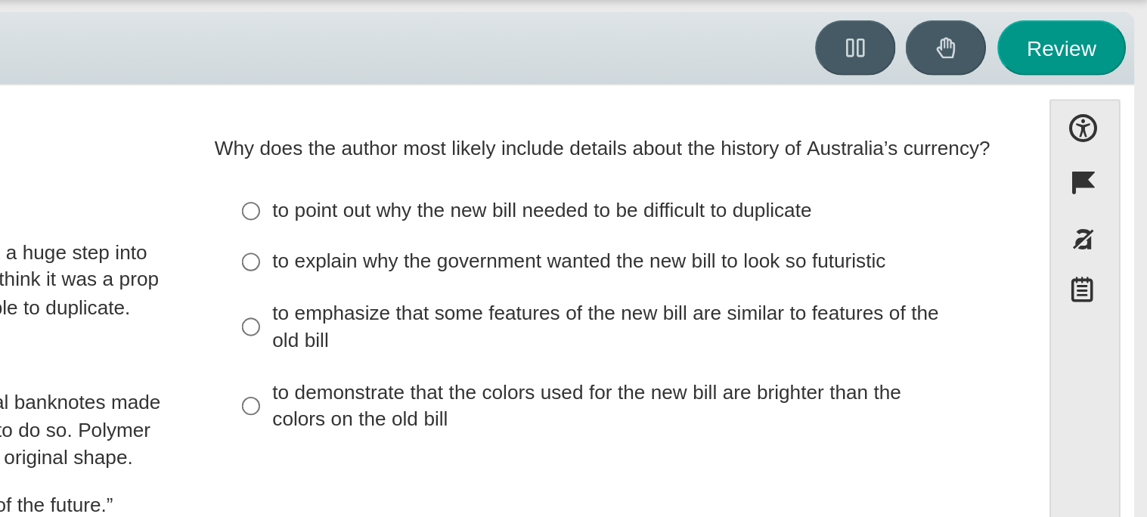
click at [953, 265] on div "to demonstrate that the colors used for the new bill are brighter than the colo…" at bounding box center [869, 267] width 382 height 29
click at [671, 265] on input "to demonstrate that the colors used for the new bill are brighter than the colo…" at bounding box center [667, 267] width 10 height 42
radio input "true"
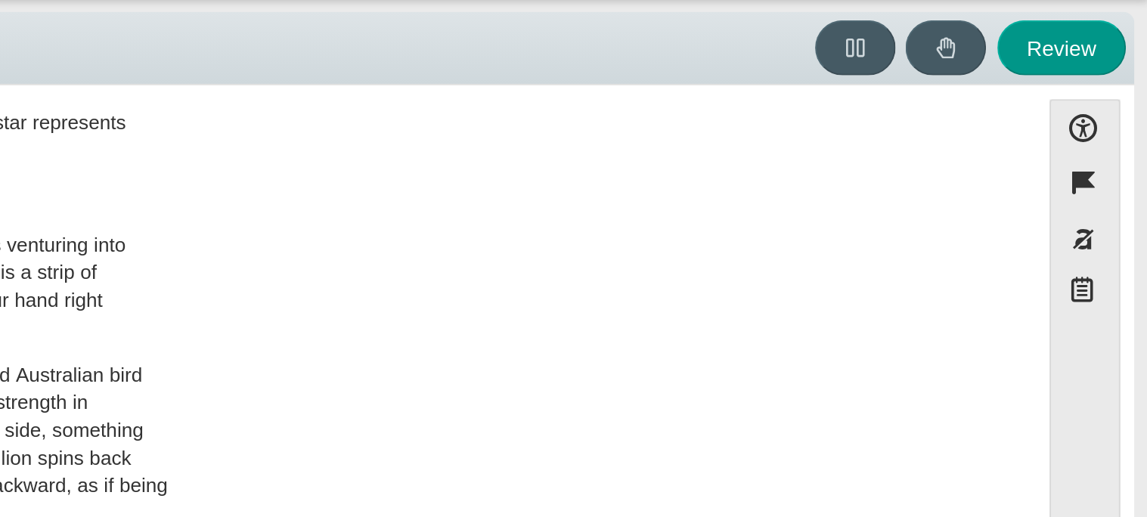
scroll to position [292, 0]
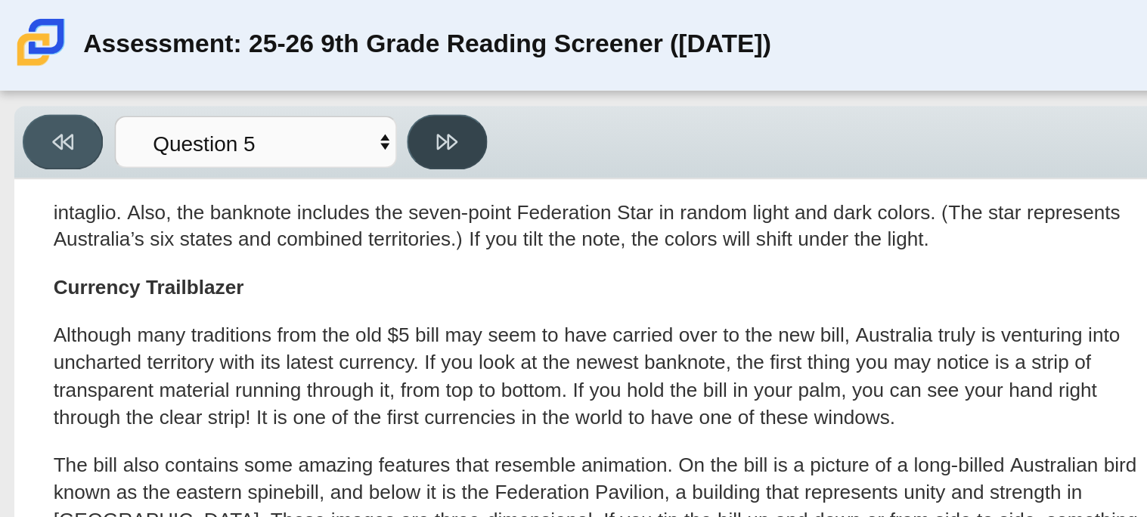
click at [246, 76] on button at bounding box center [239, 75] width 43 height 29
select select "69146e31-7b3d-4a3e-9ce6-f30c24342ae0"
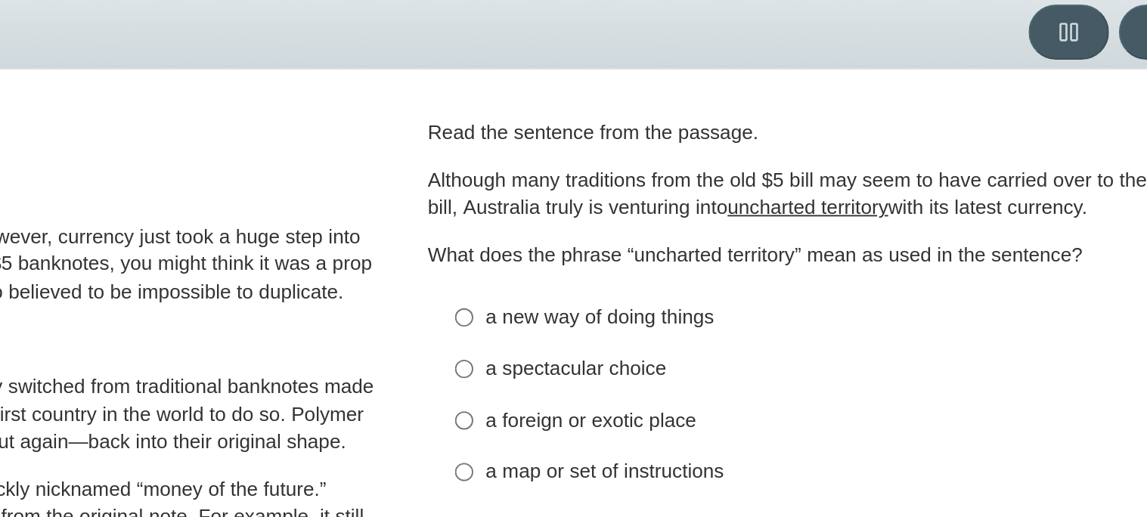
click at [838, 233] on div "a new way of doing things" at bounding box center [869, 229] width 382 height 15
click at [671, 233] on input "a new way of doing things a new way of doing things" at bounding box center [667, 228] width 10 height 27
radio input "true"
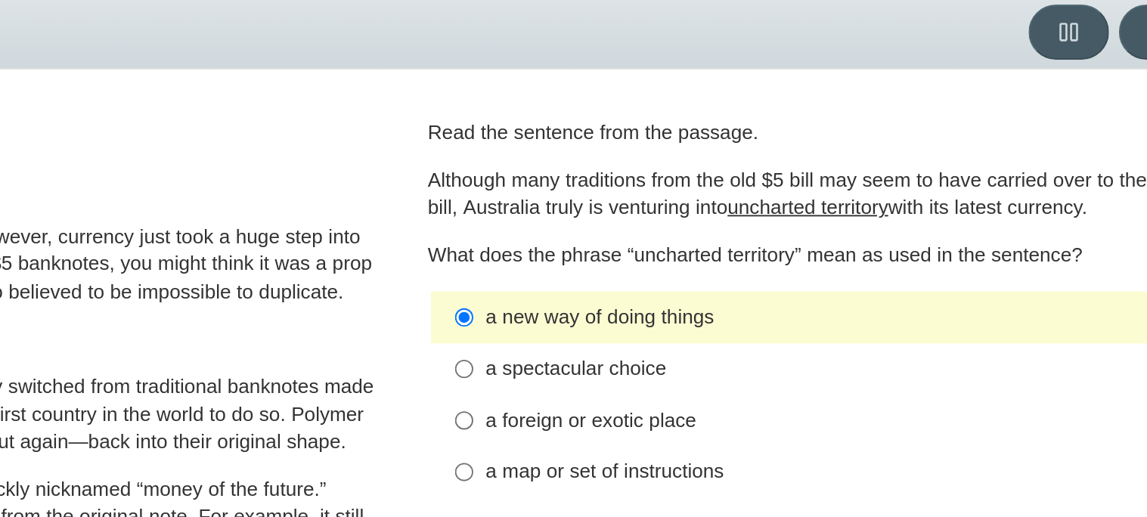
click at [783, 230] on div "a new way of doing things" at bounding box center [869, 229] width 382 height 15
click at [671, 230] on input "a new way of doing things a new way of doing things" at bounding box center [667, 228] width 10 height 27
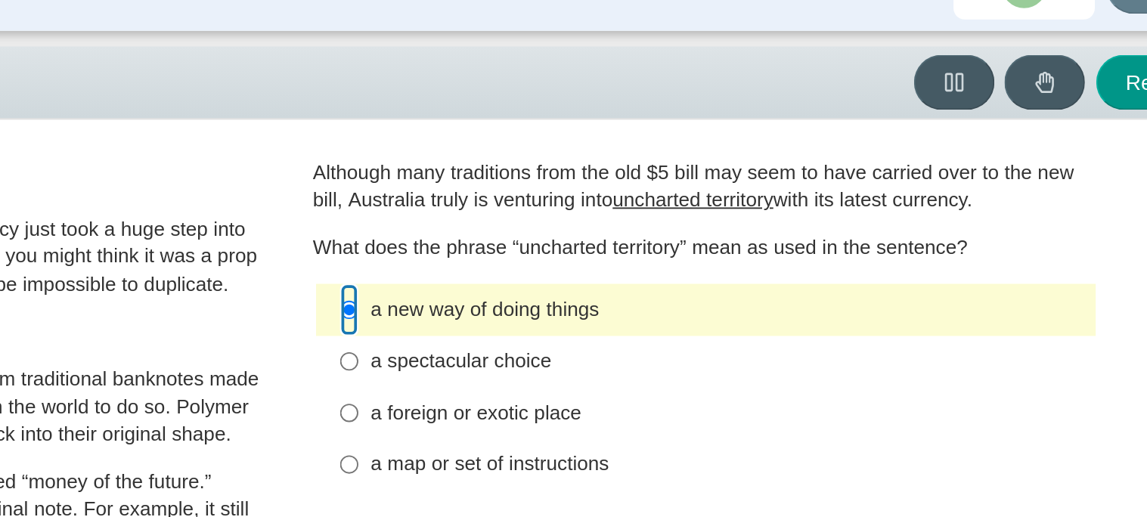
scroll to position [42, 0]
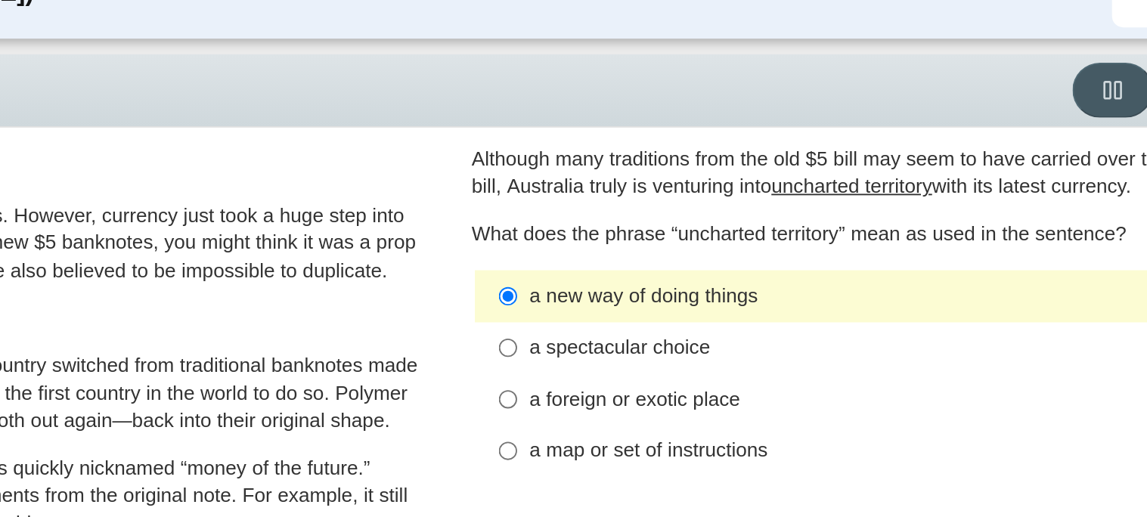
click at [707, 235] on div "a foreign or exotic place" at bounding box center [869, 241] width 382 height 15
click at [671, 235] on input "a foreign or exotic place a foreign or exotic place" at bounding box center [667, 241] width 10 height 27
radio input "true"
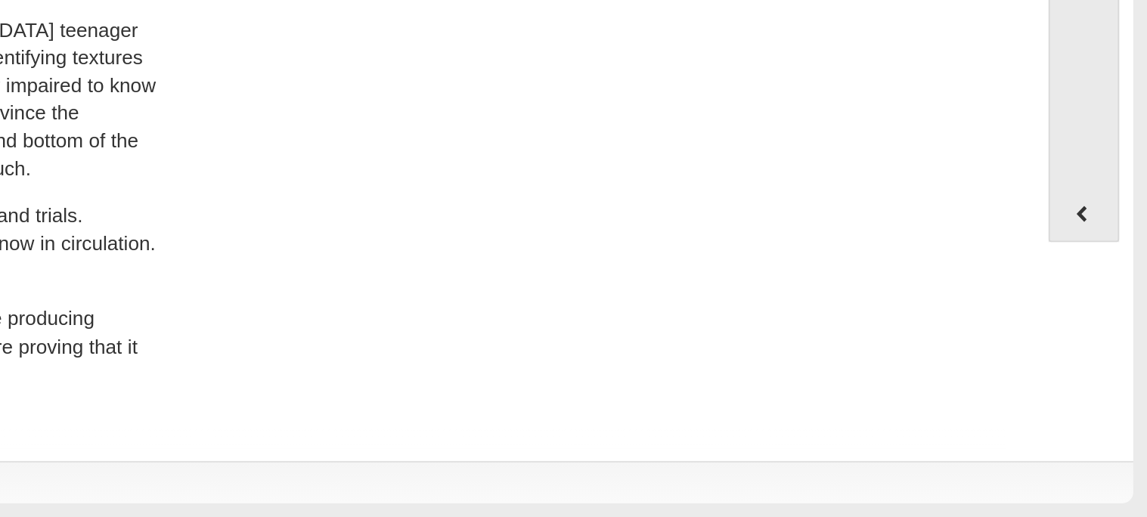
scroll to position [0, 0]
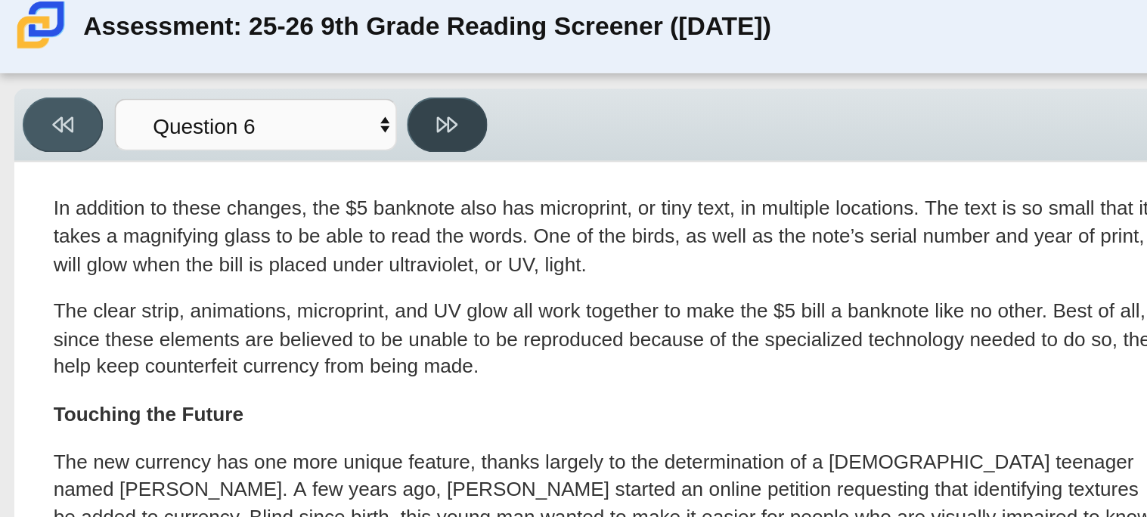
click at [243, 86] on button at bounding box center [239, 75] width 43 height 29
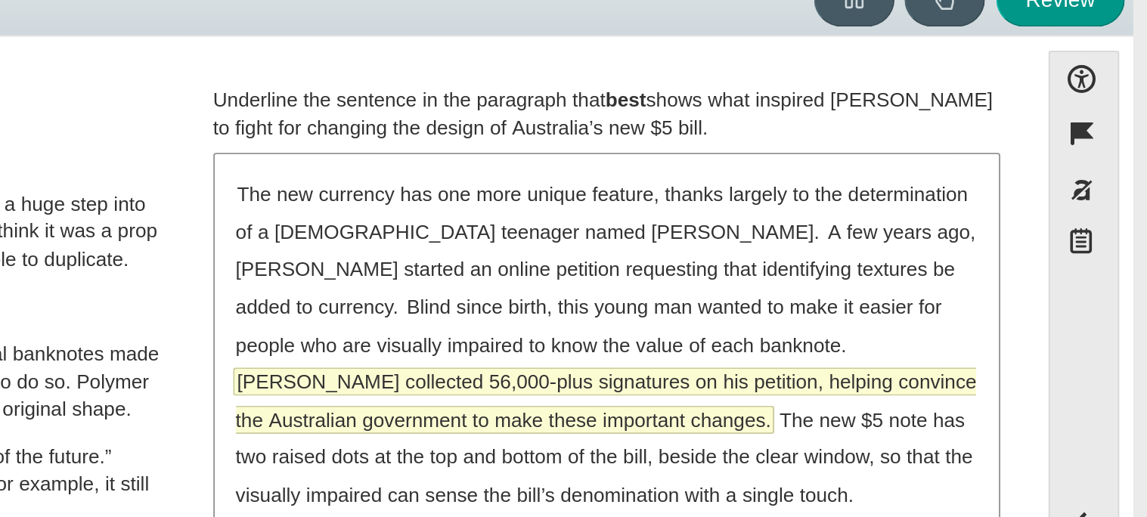
click at [833, 274] on span "McLeod collected 56,000-plus signatures on his petition, helping convince the A…" at bounding box center [857, 291] width 396 height 34
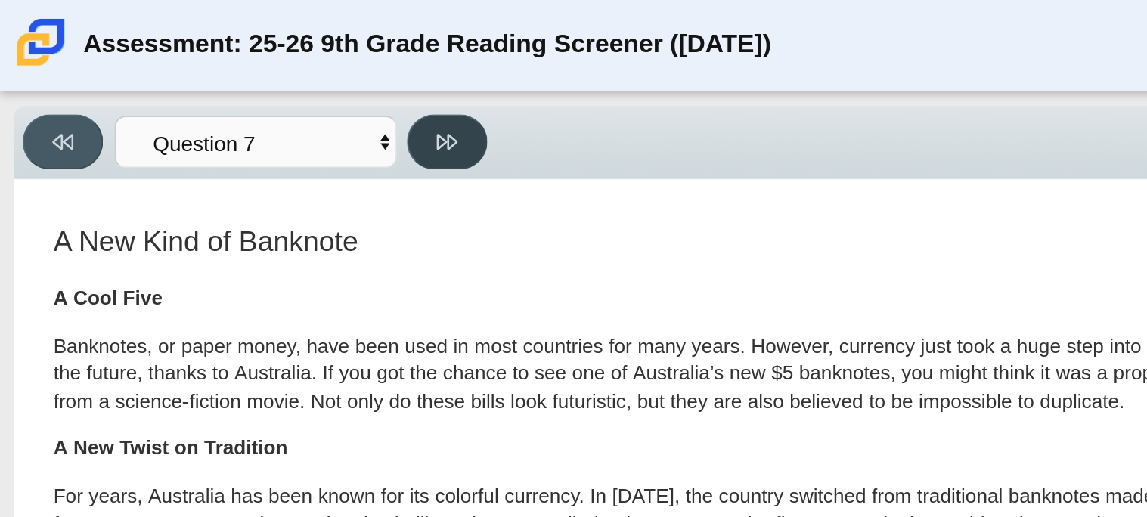
click at [252, 72] on button at bounding box center [239, 75] width 43 height 29
select select "ea8338c2-a6a3-418e-a305-2b963b54a290"
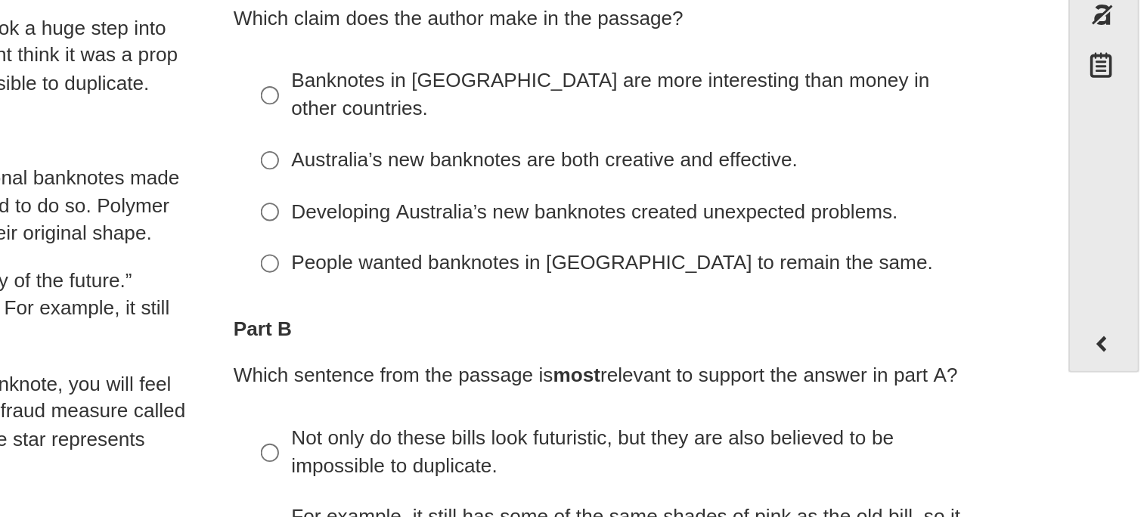
click at [767, 250] on label "Australia’s new banknotes are both creative and effective. Australia’s new bank…" at bounding box center [858, 256] width 415 height 27
click at [671, 250] on input "Australia’s new banknotes are both creative and effective. Australia’s new bank…" at bounding box center [667, 256] width 10 height 27
radio input "true"
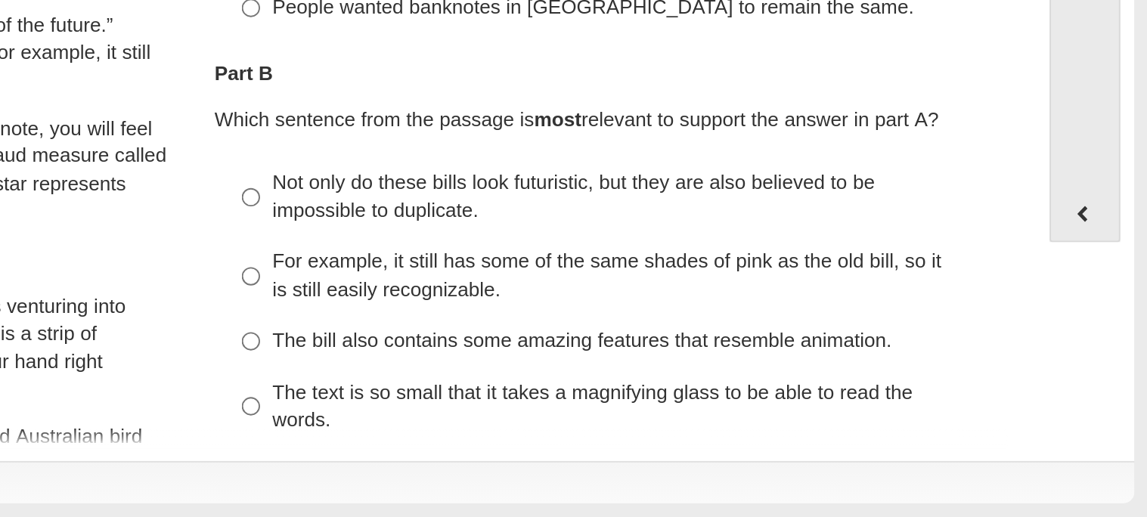
scroll to position [71, 0]
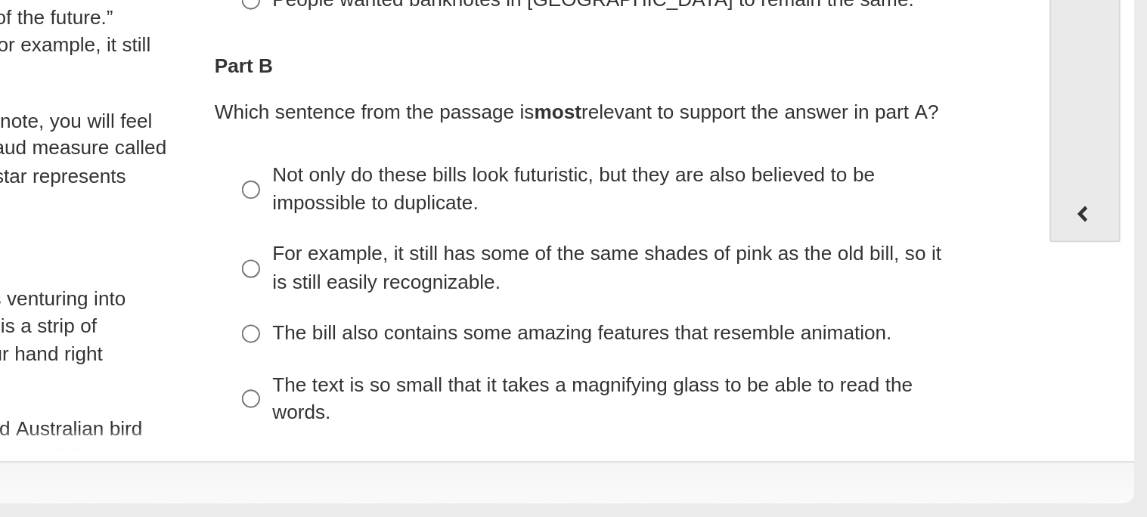
click at [754, 327] on div "Not only do these bills look futuristic, but they are also believed to be impos…" at bounding box center [869, 341] width 382 height 29
click at [671, 322] on input "Not only do these bills look futuristic, but they are also believed to be impos…" at bounding box center [667, 342] width 10 height 42
radio input "true"
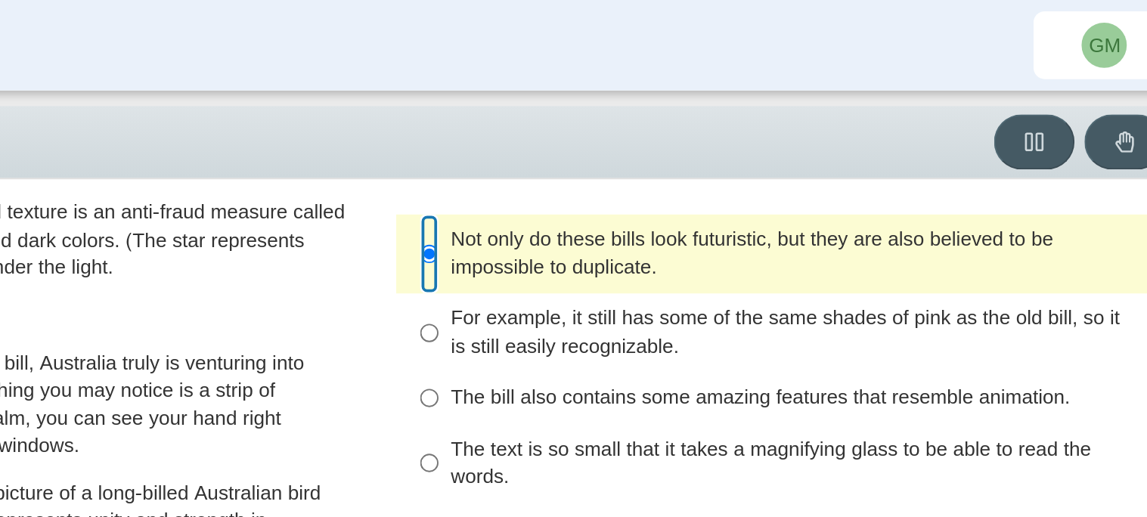
scroll to position [278, 0]
click at [834, 233] on div "The text is so small that it takes a magnifying glass to be able to read the wo…" at bounding box center [869, 247] width 382 height 29
click at [671, 231] on input "The text is so small that it takes a magnifying glass to be able to read the wo…" at bounding box center [667, 247] width 10 height 42
radio input "true"
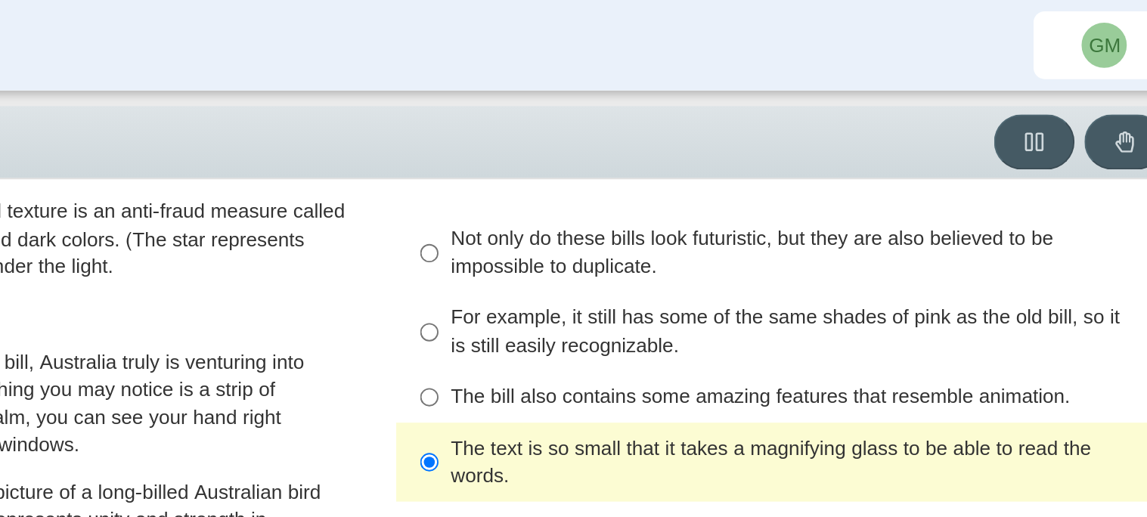
click at [777, 163] on div "For example, it still has some of the same shades of pink as the old bill, so i…" at bounding box center [869, 177] width 382 height 29
click at [671, 160] on input "For example, it still has some of the same shades of pink as the old bill, so i…" at bounding box center [667, 178] width 10 height 42
radio input "true"
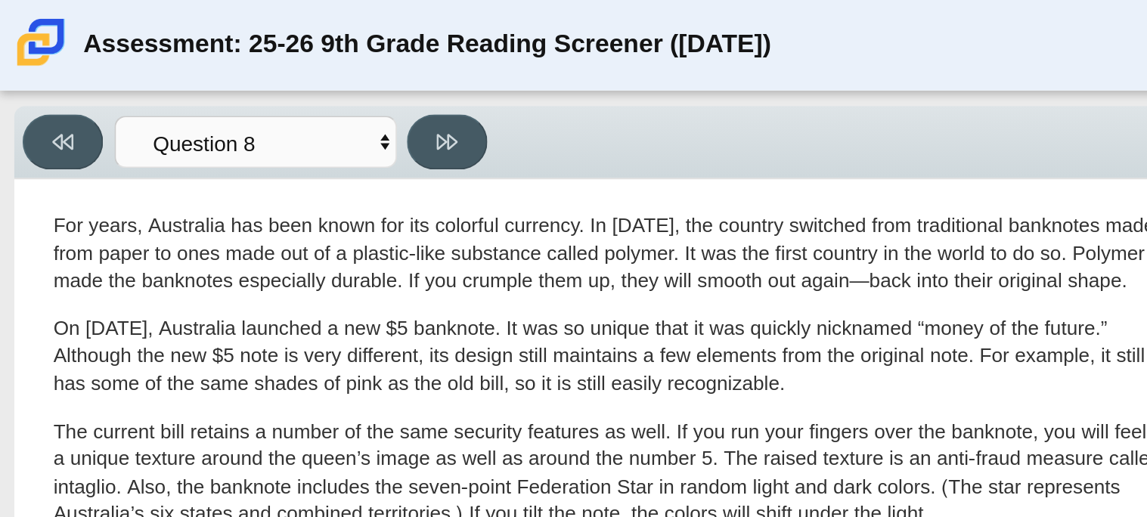
scroll to position [125, 0]
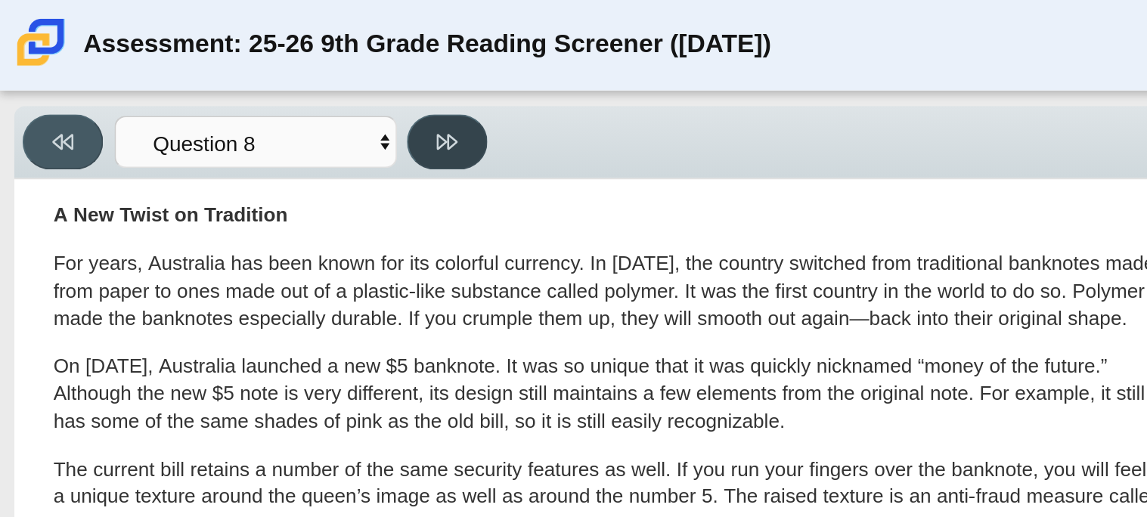
click at [243, 72] on icon at bounding box center [239, 75] width 11 height 11
select select "89f058d6-b15c-4ef5-a4b3-fdaffb8868b6"
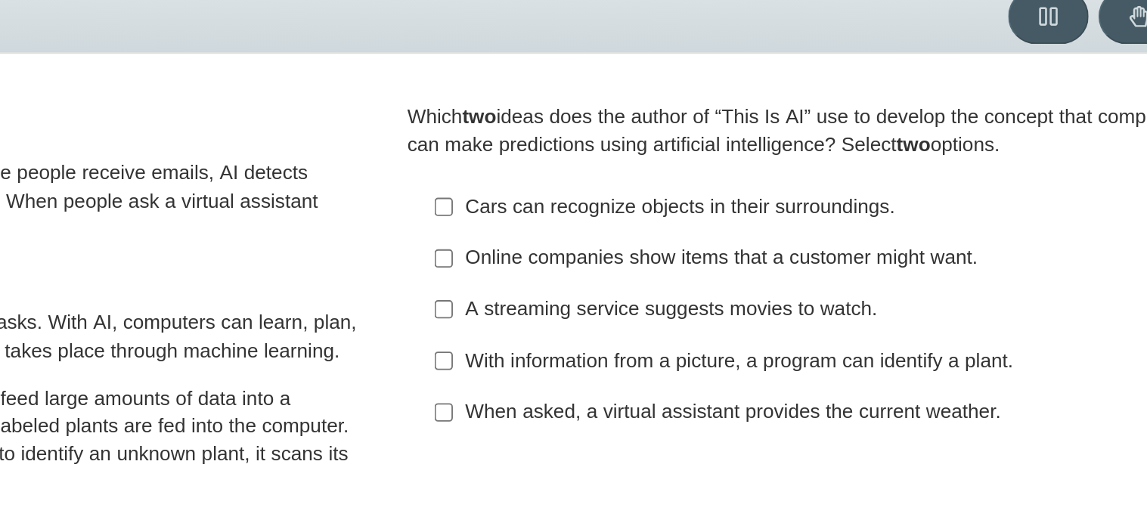
click at [855, 293] on div "When asked, a virtual assistant provides the current weather." at bounding box center [869, 288] width 382 height 15
click at [671, 293] on input "When asked, a virtual assistant provides the current weather. When asked, a vir…" at bounding box center [667, 287] width 10 height 27
checkbox input "true"
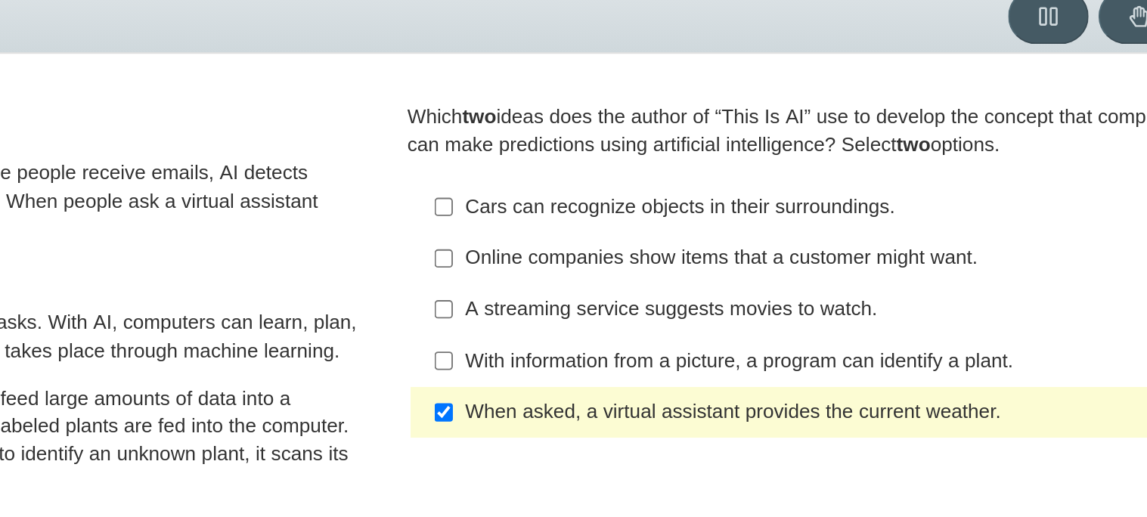
click at [771, 175] on div "Cars can recognize objects in their surroundings." at bounding box center [869, 178] width 382 height 15
click at [671, 175] on input "Cars can recognize objects in their surroundings. Cars can recognize objects in…" at bounding box center [667, 177] width 10 height 27
checkbox input "true"
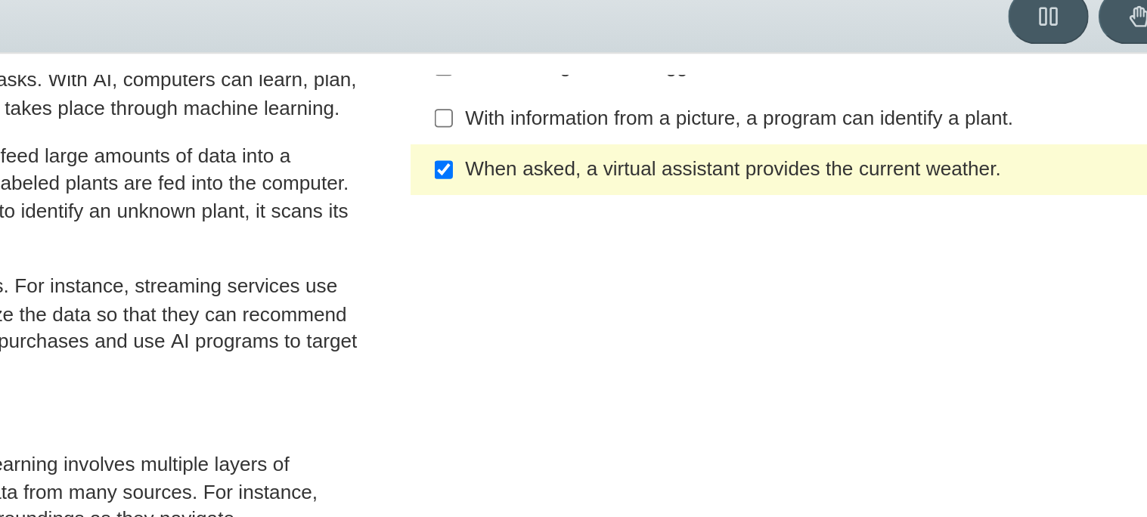
scroll to position [0, 0]
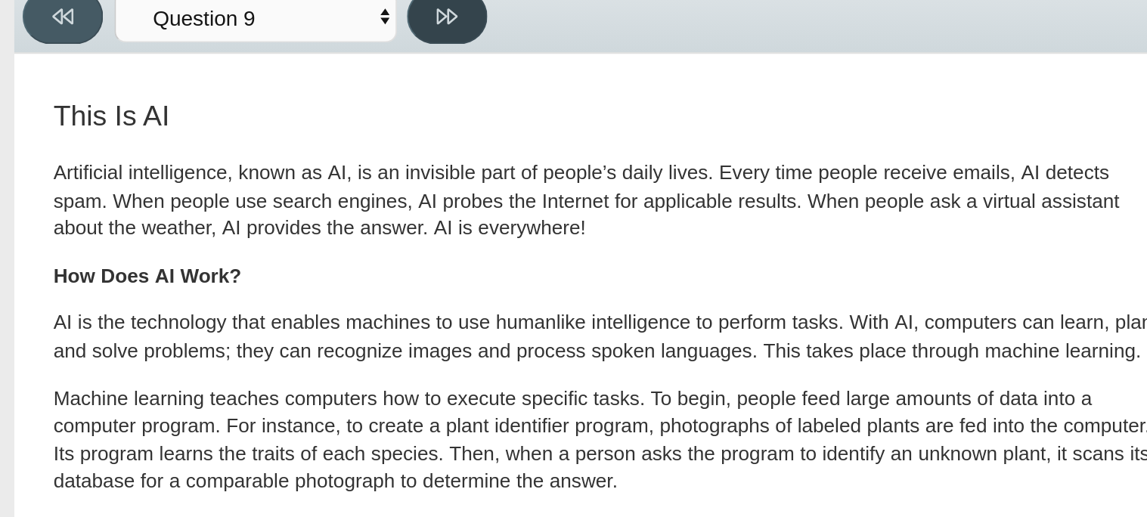
click at [250, 85] on button at bounding box center [239, 75] width 43 height 29
select select "cdf3c14e-a918-44d1-9b63-3db0fa81641e"
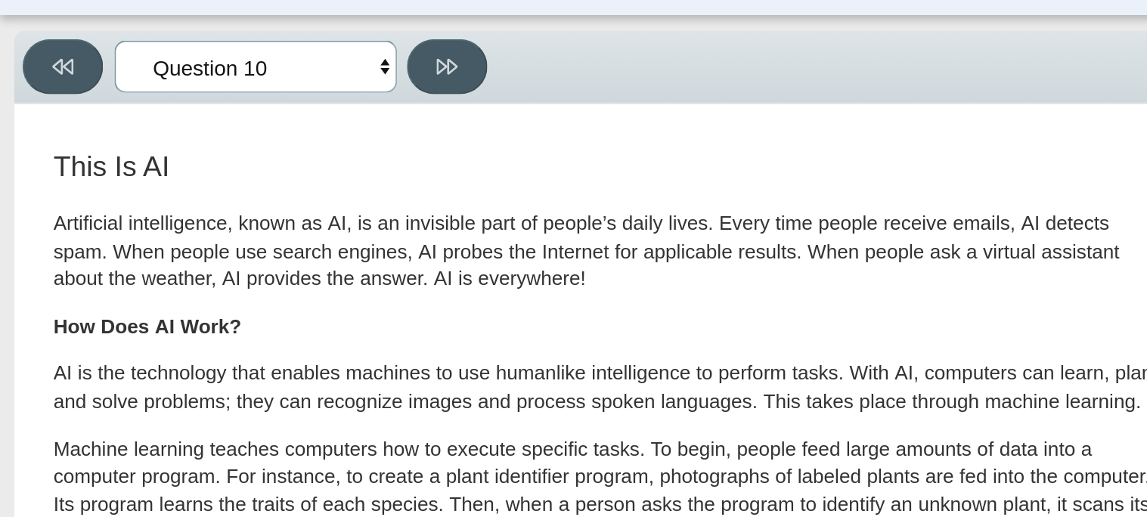
click at [151, 76] on select "Questions Question 1 Question 2 Question 3 Question 4 Question 5 Question 6 Que…" at bounding box center [136, 76] width 151 height 28
click at [150, 79] on select "Questions Question 1 Question 2 Question 3 Question 4 Question 5 Question 6 Que…" at bounding box center [136, 76] width 151 height 28
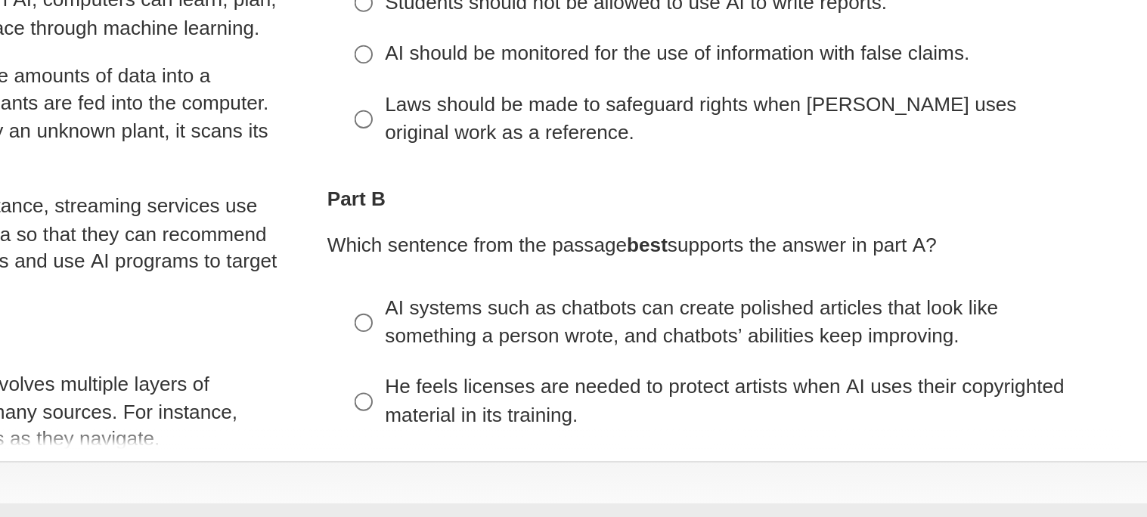
click at [879, 417] on div "AI systems such as chatbots can create polished articles that look like somethi…" at bounding box center [869, 412] width 382 height 29
click at [671, 417] on input "AI systems such as chatbots can create polished articles that look like somethi…" at bounding box center [667, 413] width 10 height 42
radio input "true"
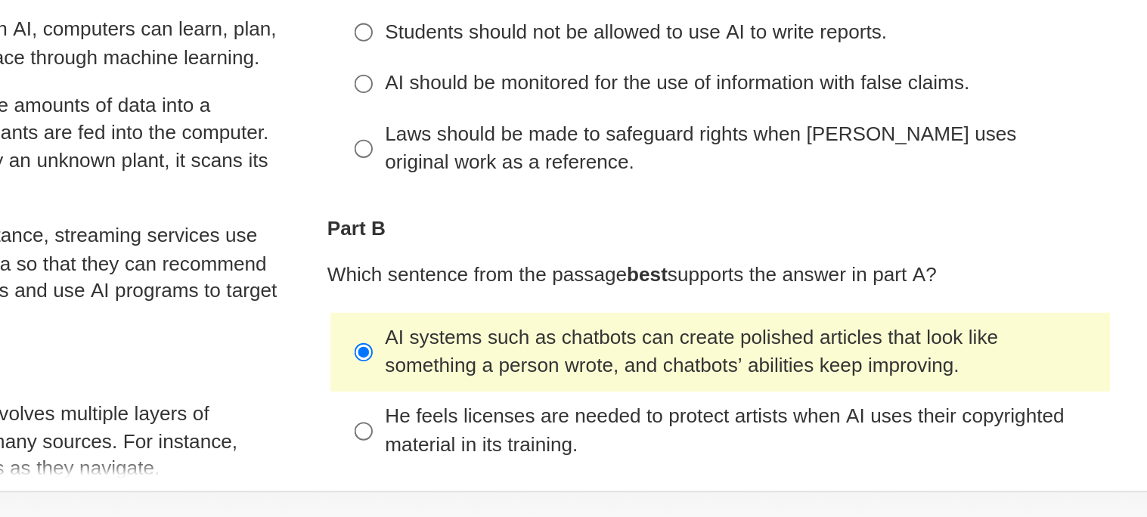
click at [904, 291] on div "Laws should be made to safeguard rights when AI uses original work as a referen…" at bounding box center [869, 303] width 382 height 29
click at [671, 291] on input "Laws should be made to safeguard rights when AI uses original work as a referen…" at bounding box center [667, 304] width 10 height 42
radio input "true"
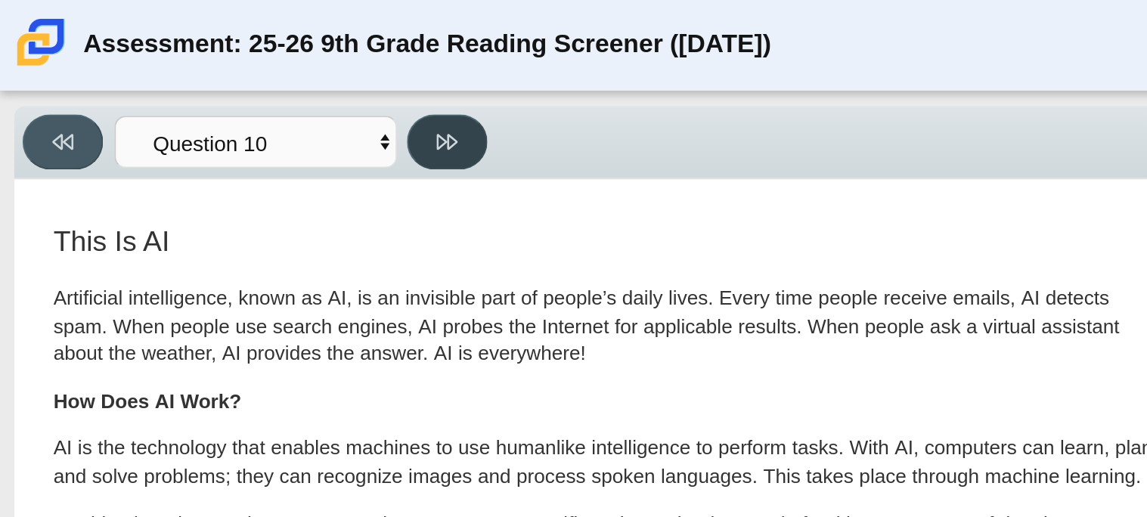
click at [248, 79] on button at bounding box center [239, 75] width 43 height 29
select select "93b6e6f7-79c5-45e9-a64f-cae2bda9bbbd"
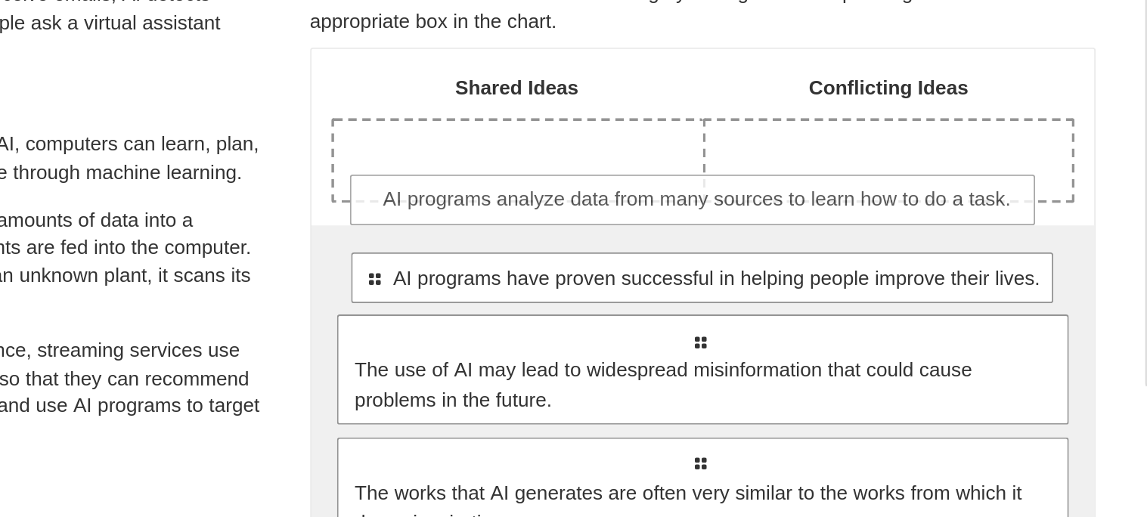
drag, startPoint x: 857, startPoint y: 352, endPoint x: 855, endPoint y: 276, distance: 76.4
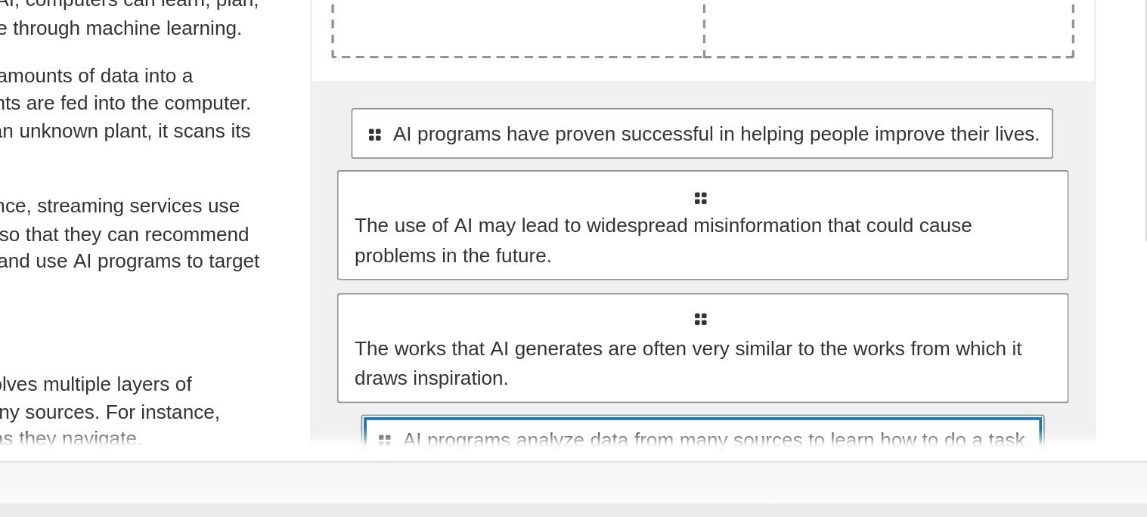
scroll to position [9, 0]
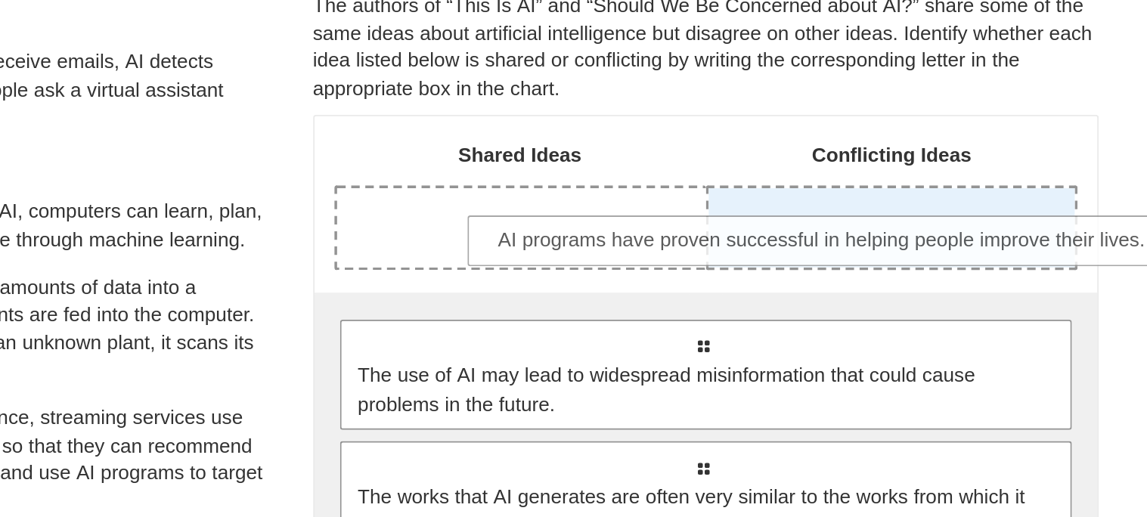
drag, startPoint x: 850, startPoint y: 303, endPoint x: 916, endPoint y: 247, distance: 86.4
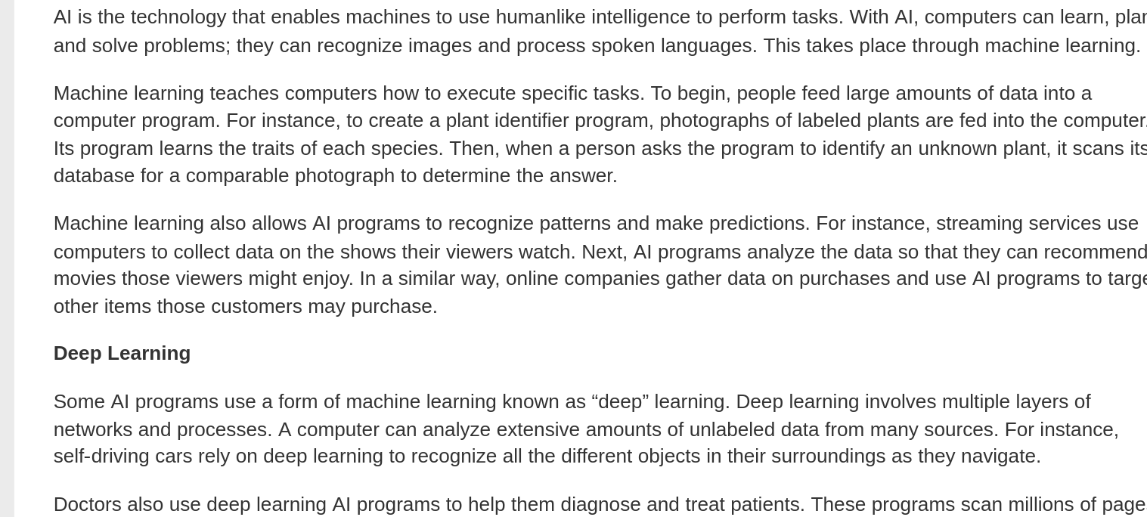
scroll to position [122, 0]
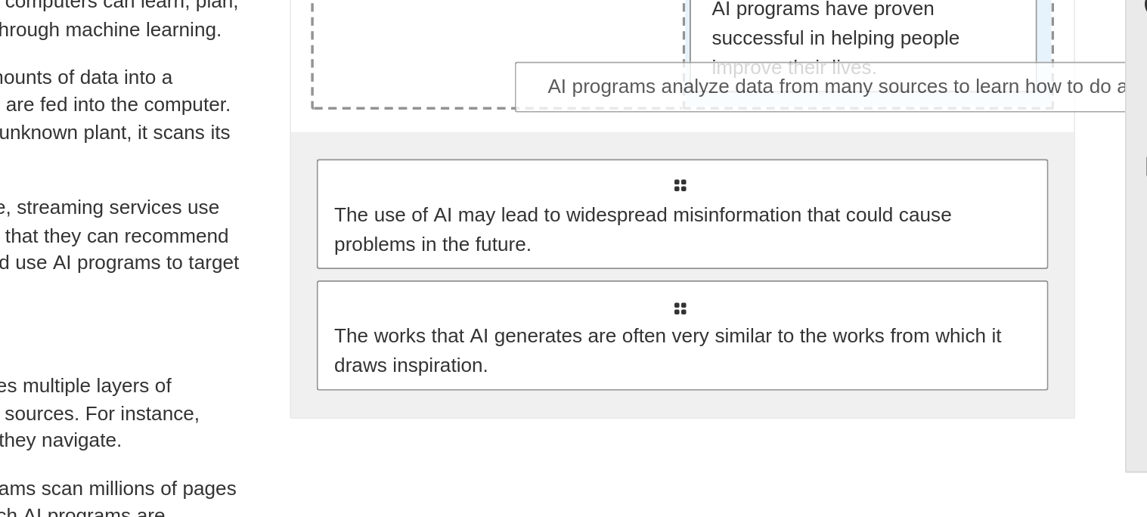
drag, startPoint x: 848, startPoint y: 346, endPoint x: 946, endPoint y: 165, distance: 205.4
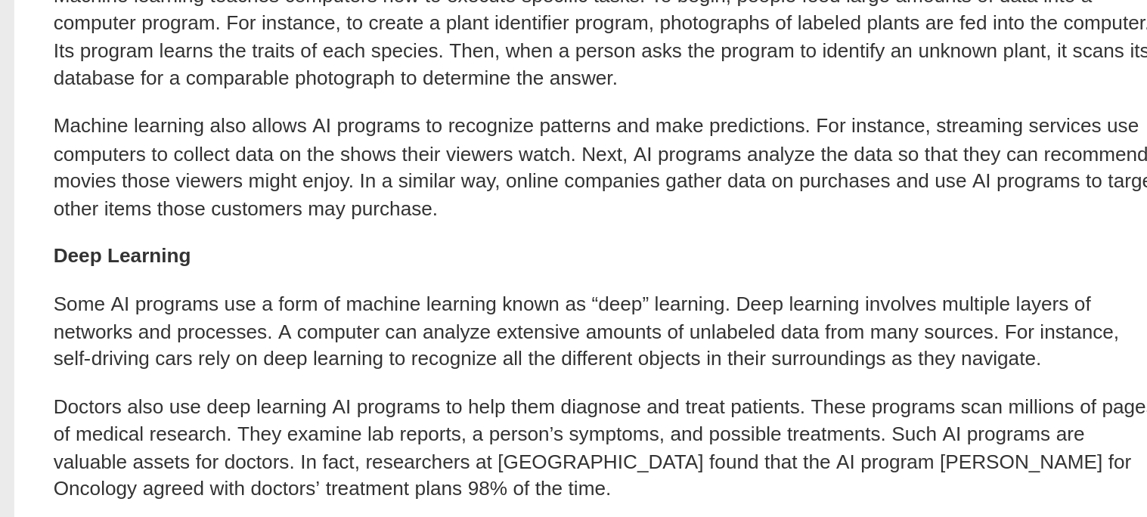
scroll to position [173, 0]
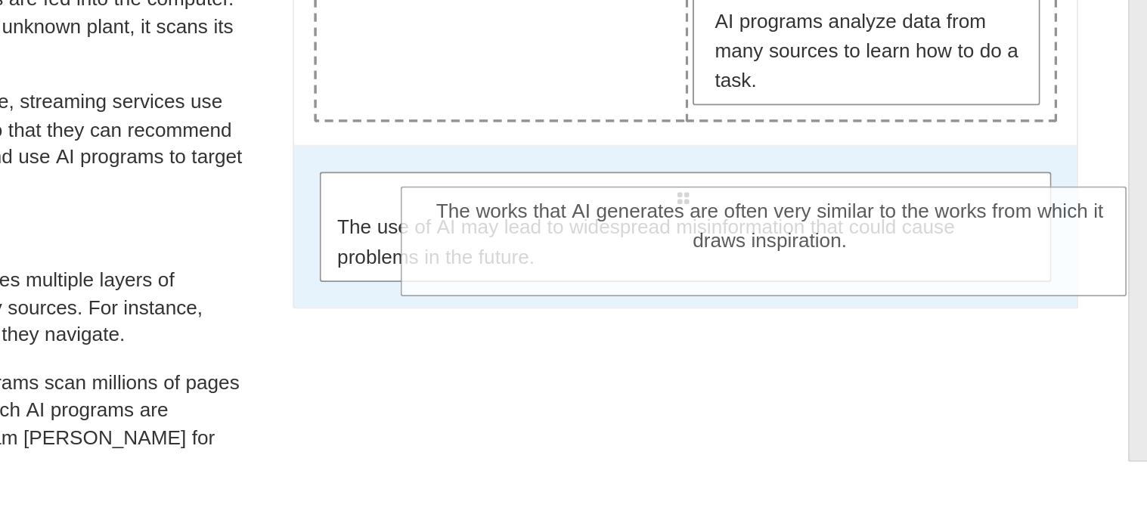
drag, startPoint x: 786, startPoint y: 298, endPoint x: 827, endPoint y: 305, distance: 41.4
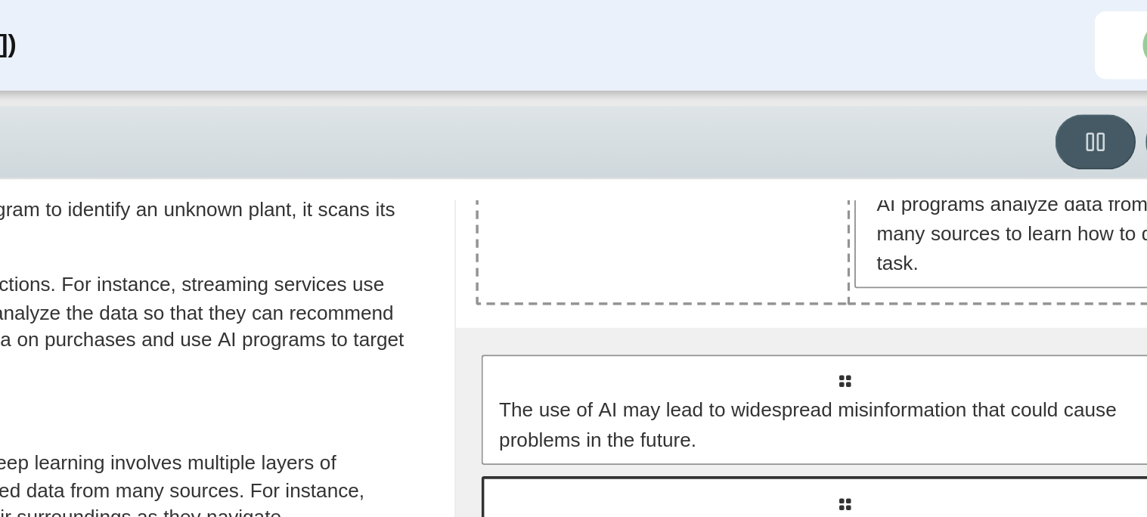
scroll to position [200, 0]
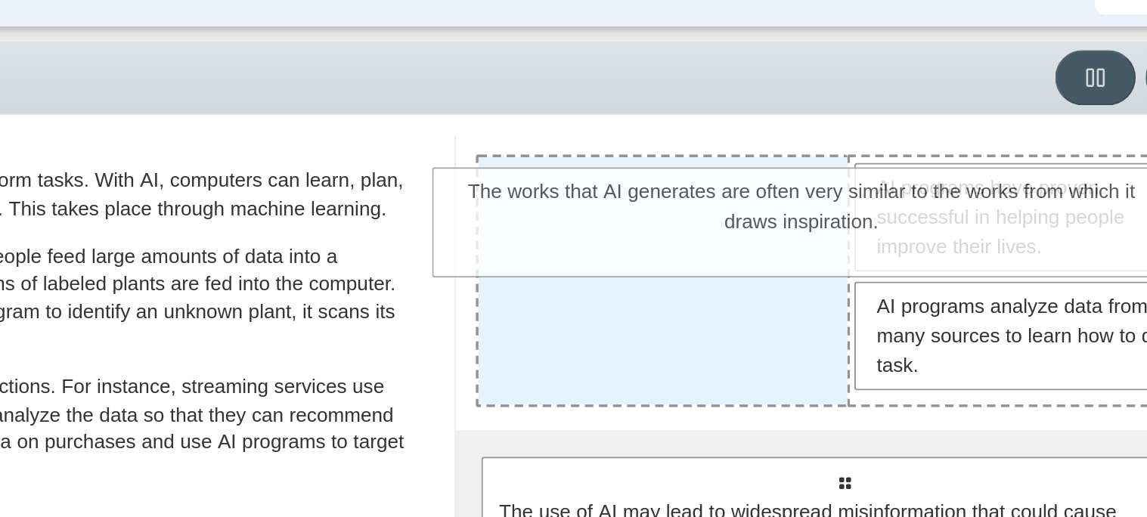
drag, startPoint x: 755, startPoint y: 263, endPoint x: 733, endPoint y: 135, distance: 130.4
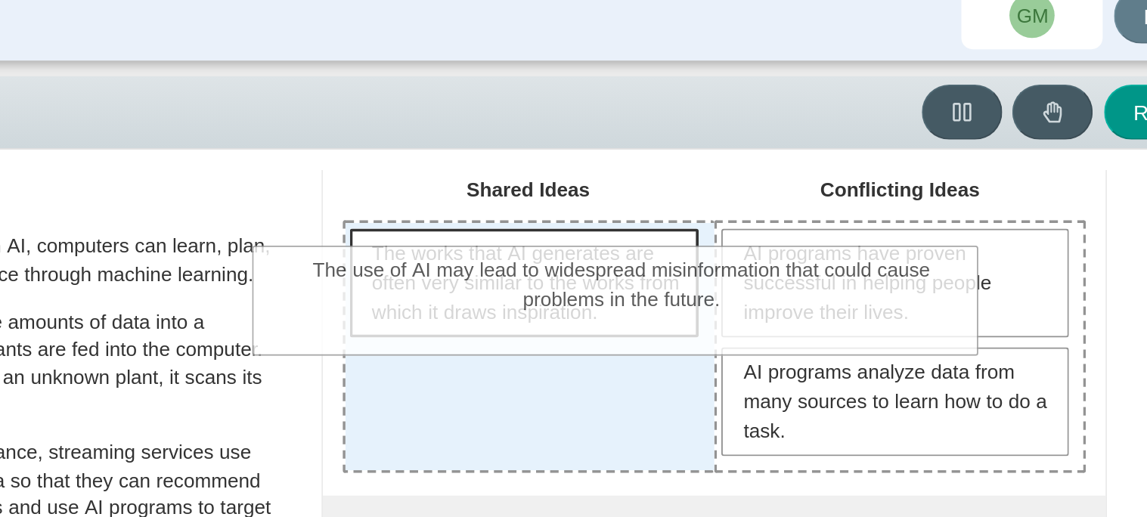
scroll to position [39, 0]
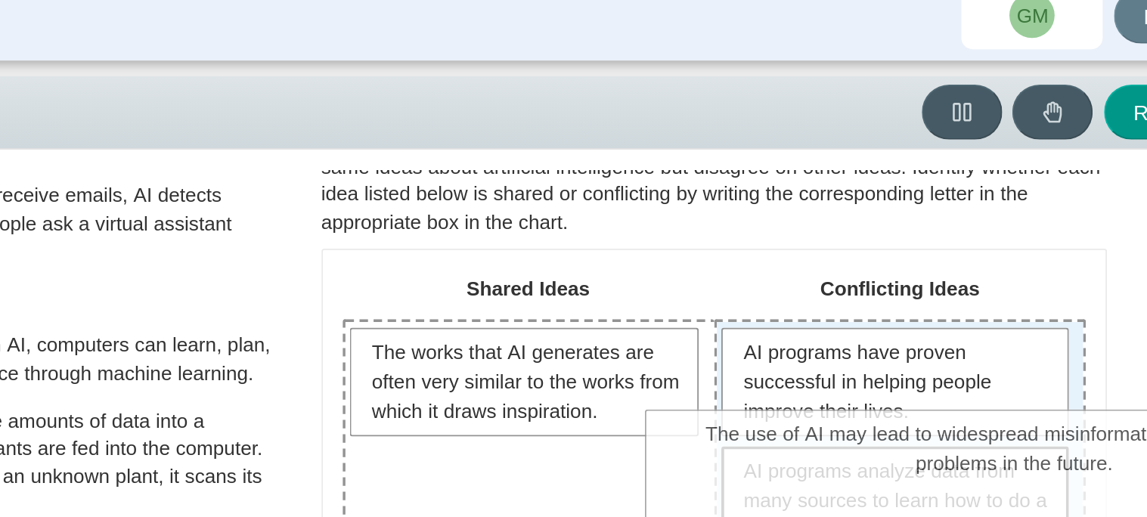
drag, startPoint x: 720, startPoint y: 199, endPoint x: 954, endPoint y: 271, distance: 245.4
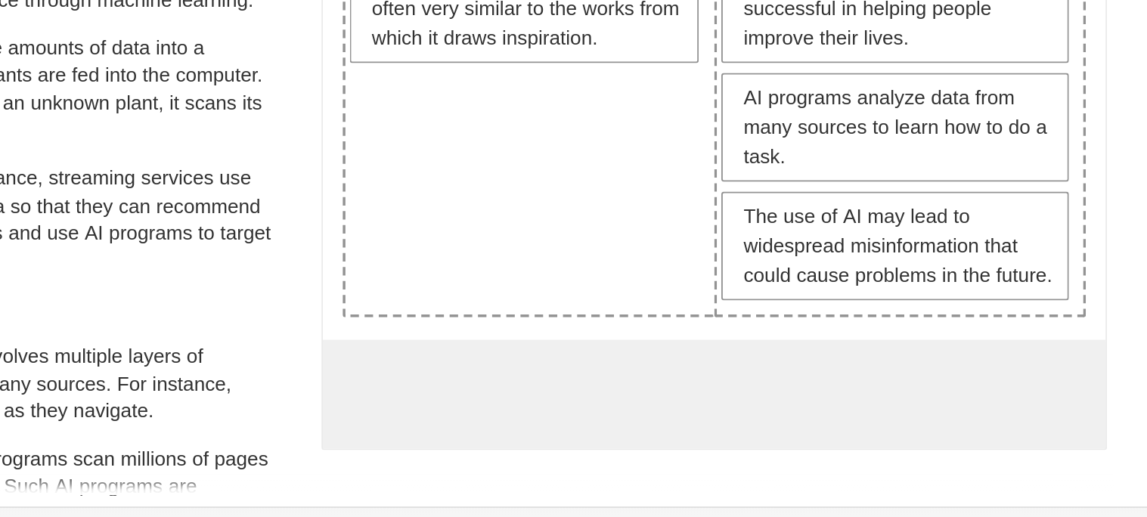
scroll to position [0, 0]
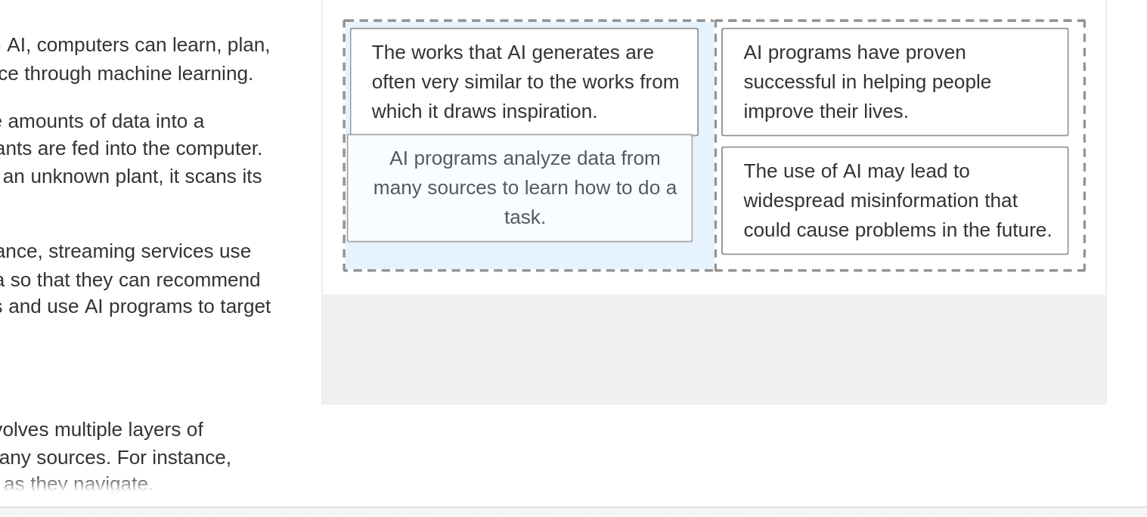
drag, startPoint x: 953, startPoint y: 309, endPoint x: 761, endPoint y: 311, distance: 192.8
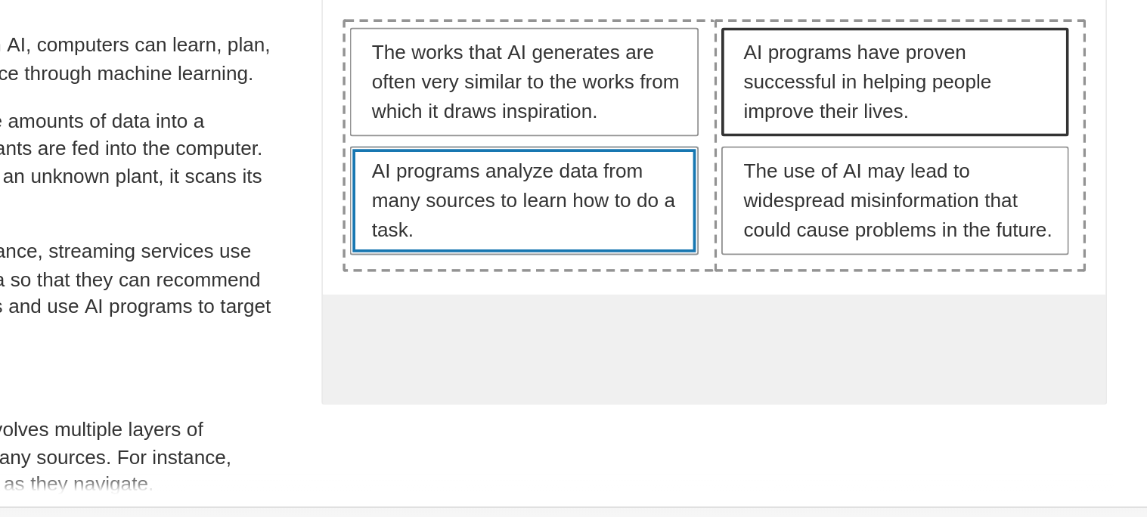
click at [807, 318] on tr "The works that AI generates are often very similar to the works from which it d…" at bounding box center [858, 293] width 398 height 135
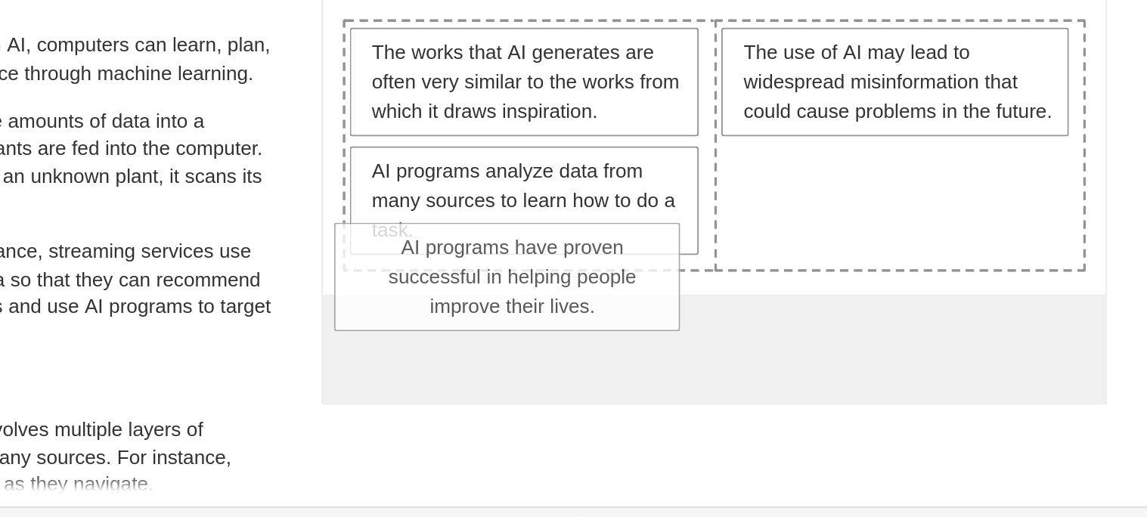
drag, startPoint x: 937, startPoint y: 259, endPoint x: 735, endPoint y: 364, distance: 227.6
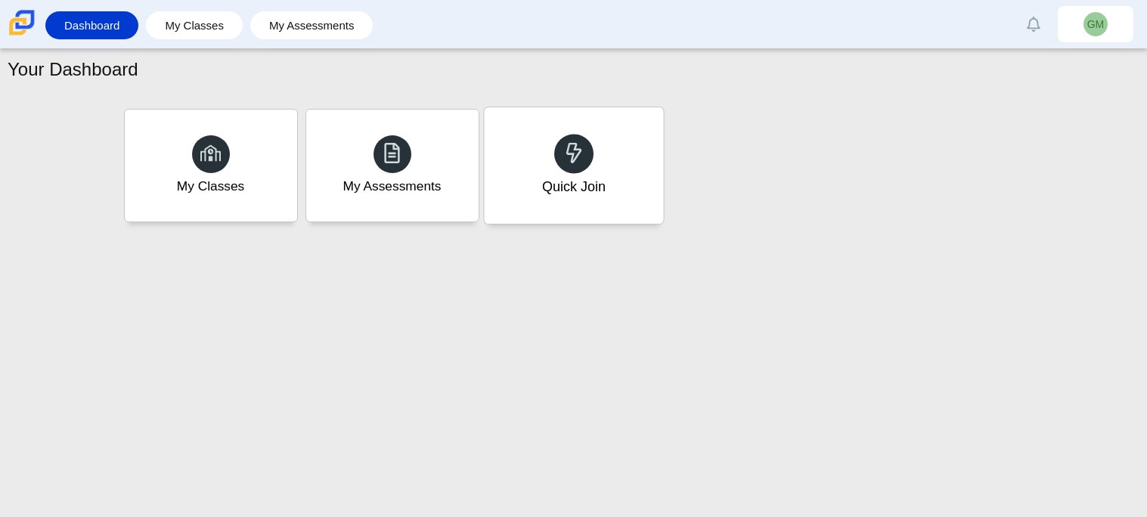
click at [614, 156] on div "Quick Join" at bounding box center [573, 165] width 179 height 116
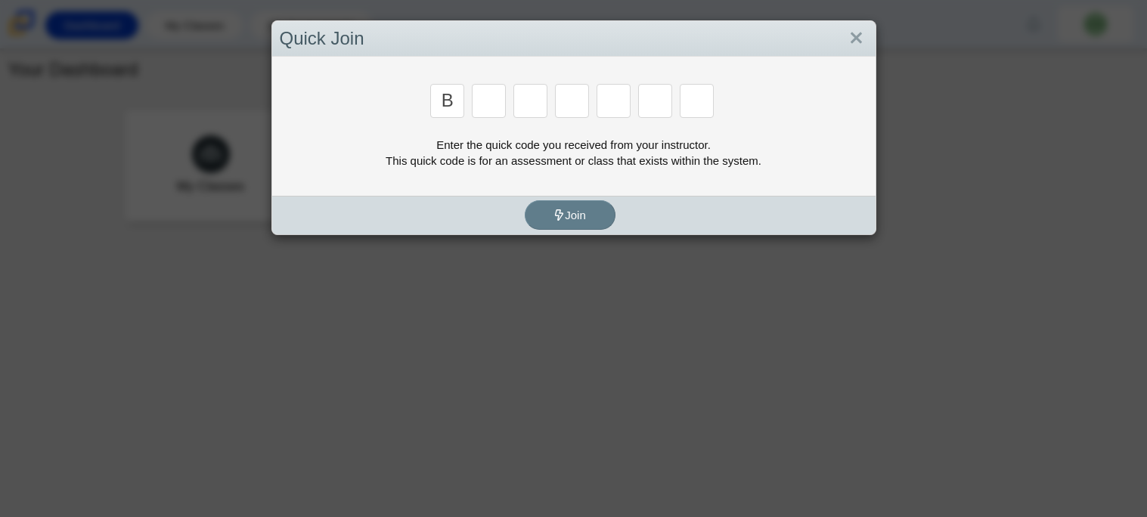
type input "B"
type input "M"
type input "3"
type input "5"
click at [1144, 167] on div "Quick Join Enter the quick code you received from your instructor. This quick c…" at bounding box center [573, 258] width 1147 height 517
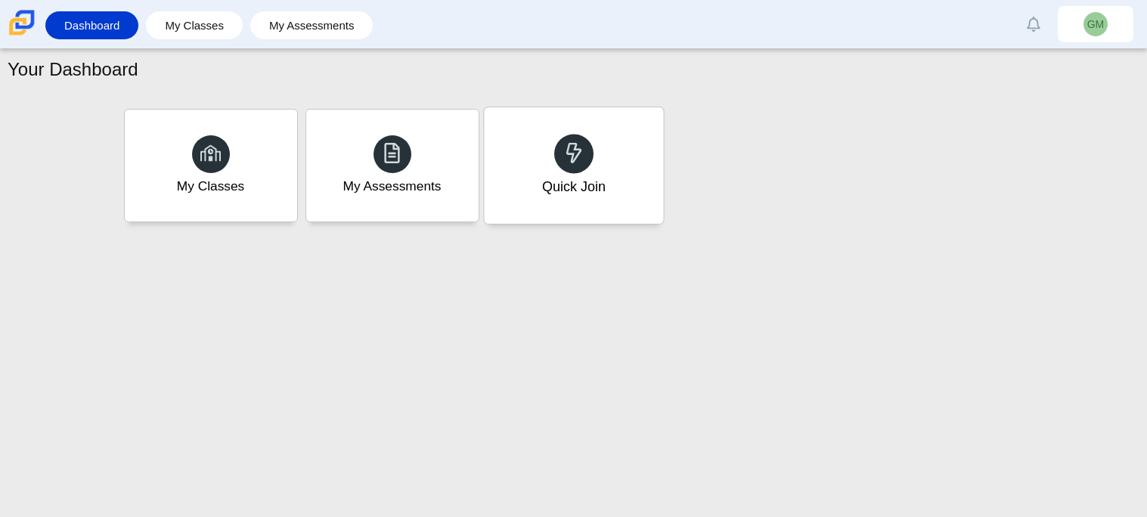
click at [571, 193] on div "Quick Join" at bounding box center [573, 187] width 64 height 20
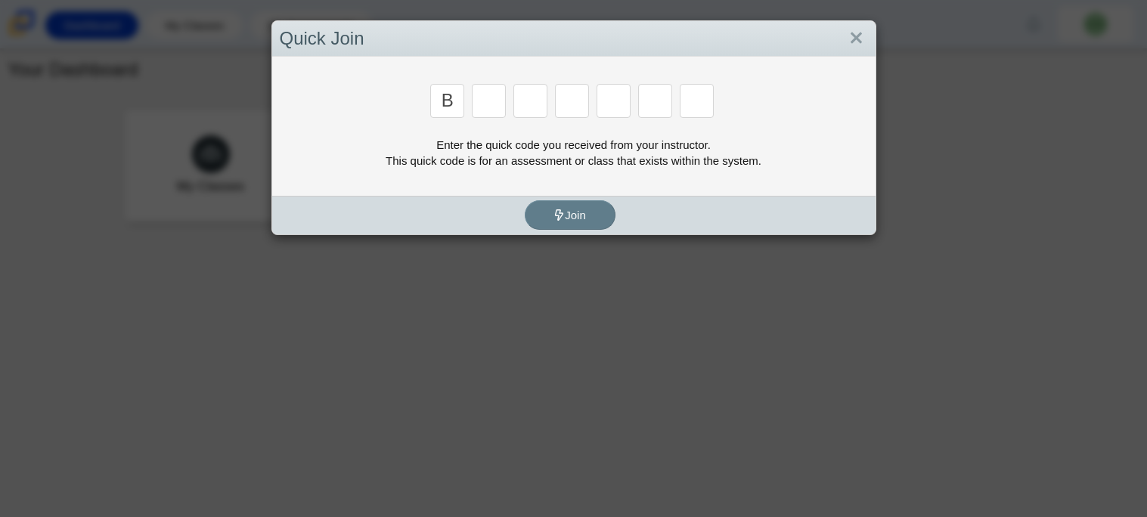
type input "B"
type input "m"
type input "3"
type input "5"
type input "3"
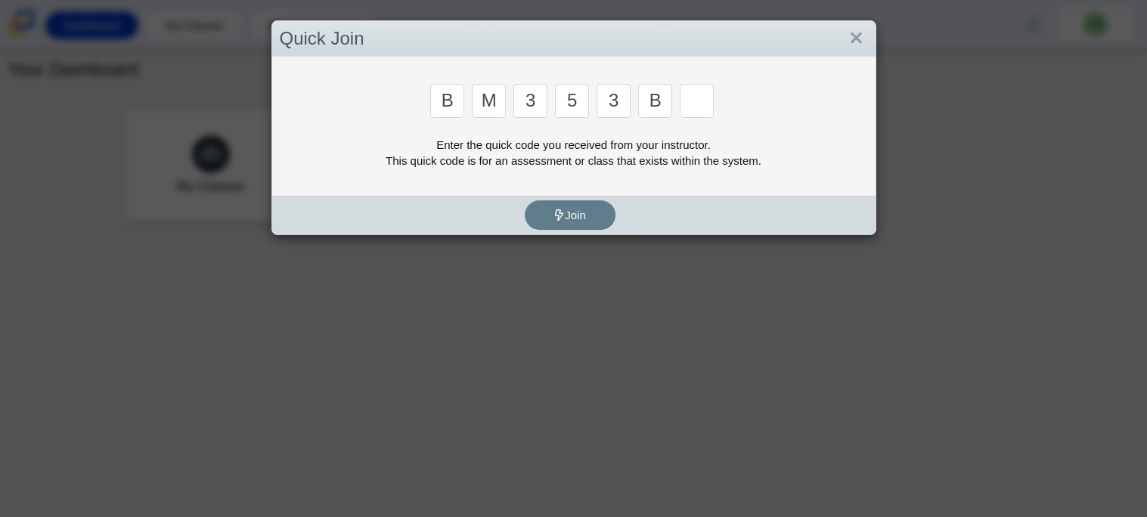
type input "B"
type input "G"
type input "b"
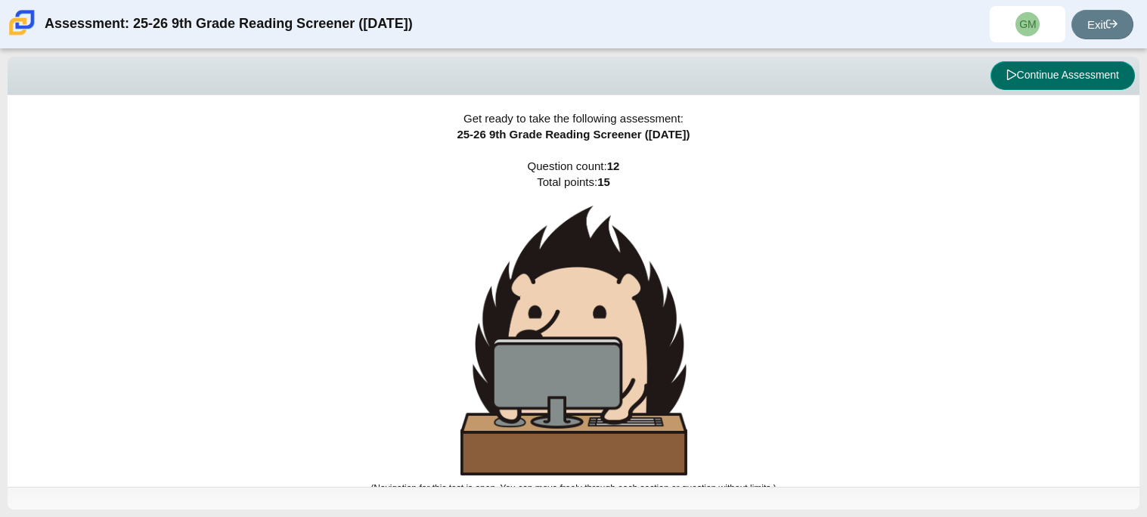
click at [1074, 85] on button "Continue Assessment" at bounding box center [1063, 75] width 144 height 29
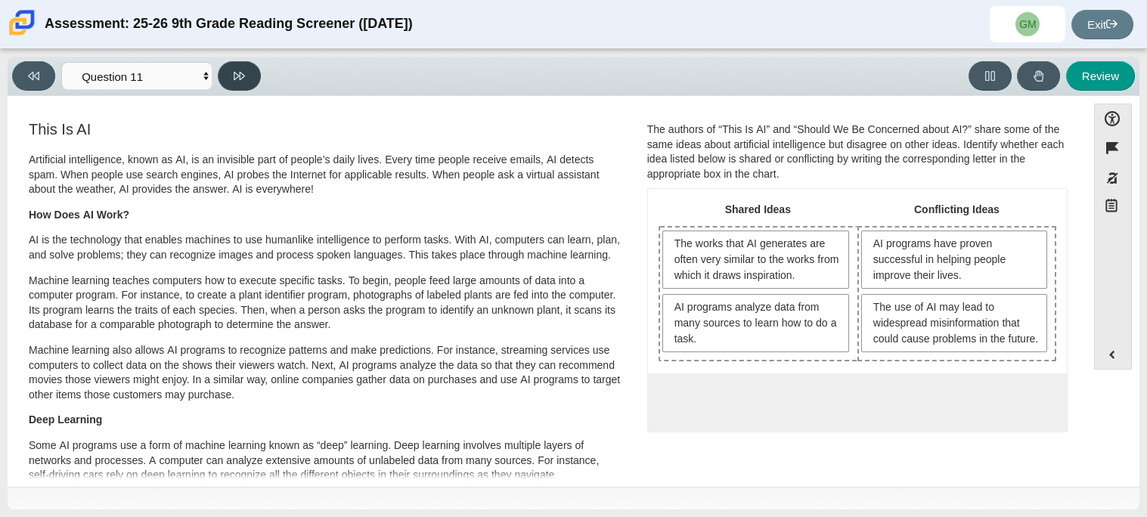
click at [256, 74] on button at bounding box center [239, 75] width 43 height 29
select select "c3effed4-44ce-4a19-bd96-1787f34e9b4c"
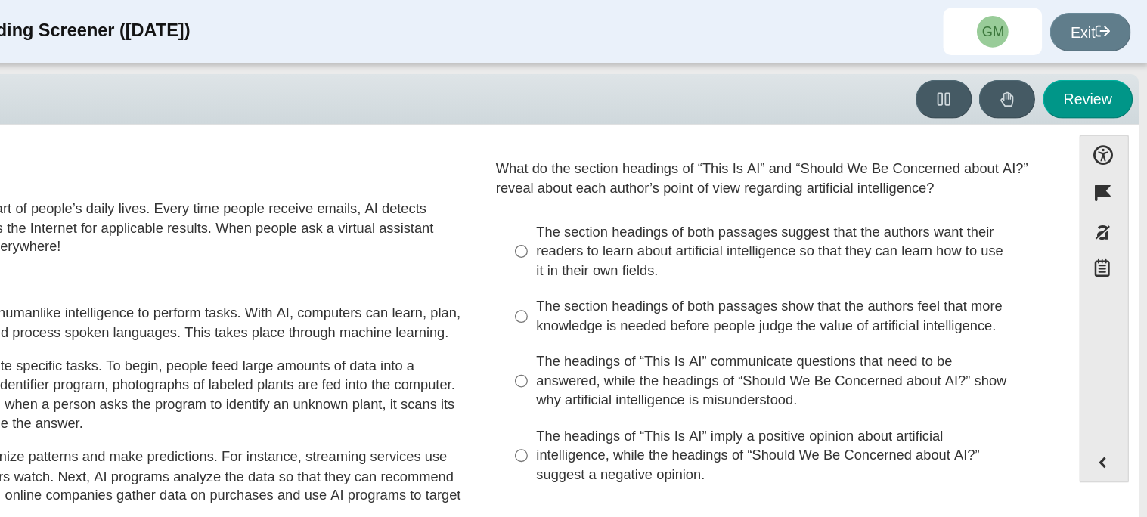
click at [846, 294] on div "The headings of “This Is AI” communicate questions that need to be answered, wh…" at bounding box center [869, 292] width 382 height 45
click at [671, 294] on input "The headings of “This Is AI” communicate questions that need to be answered, wh…" at bounding box center [667, 292] width 10 height 57
radio input "true"
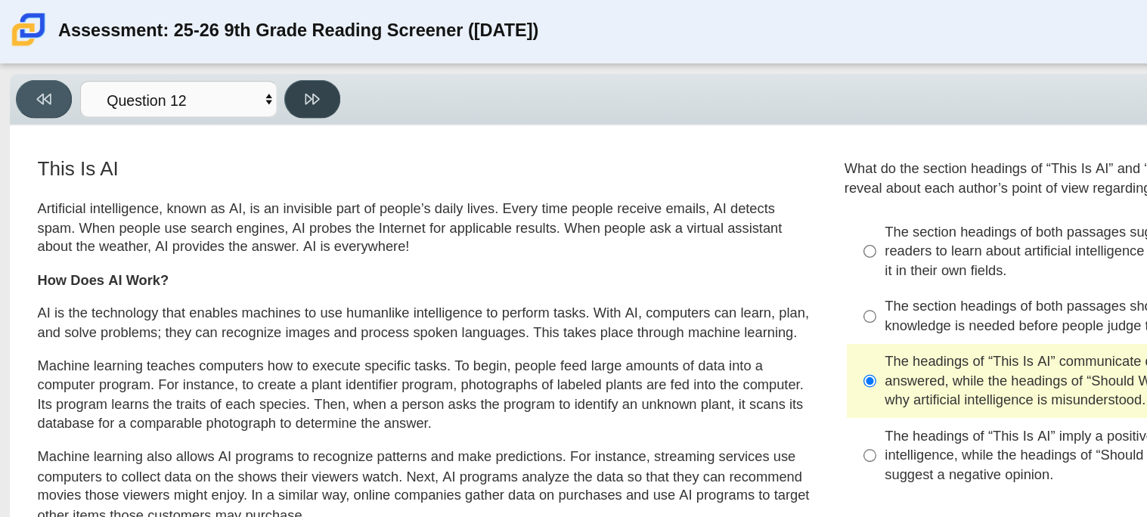
click at [244, 64] on button at bounding box center [239, 75] width 43 height 29
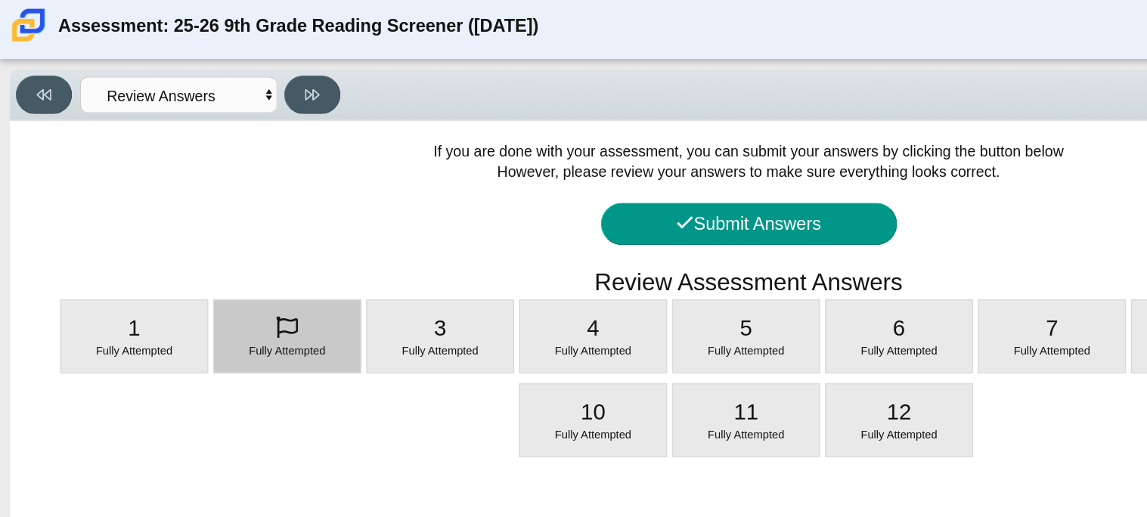
click at [246, 259] on div "Fully Attempted" at bounding box center [220, 261] width 112 height 55
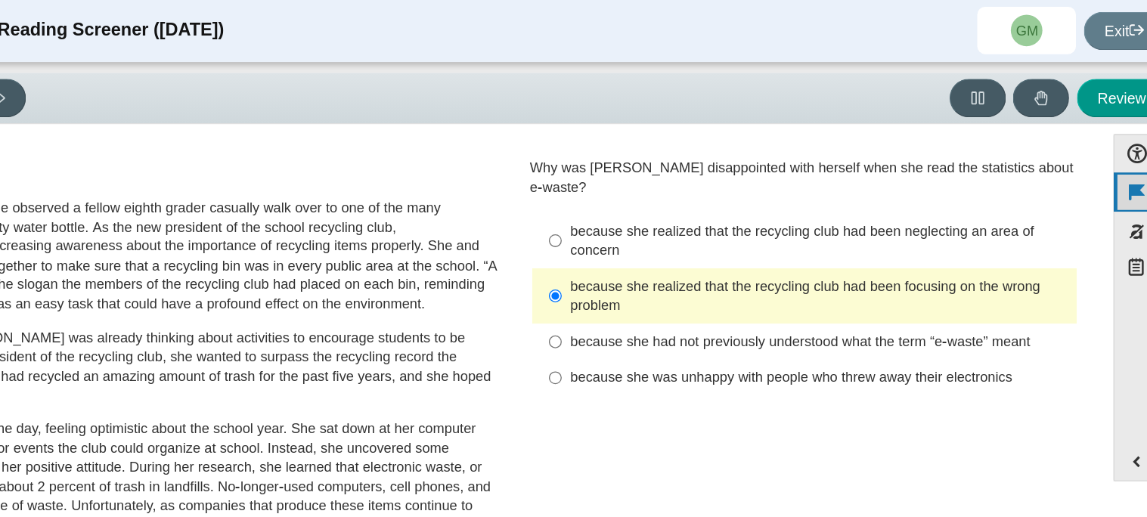
click at [1108, 157] on button "Unflag item" at bounding box center [1113, 147] width 38 height 29
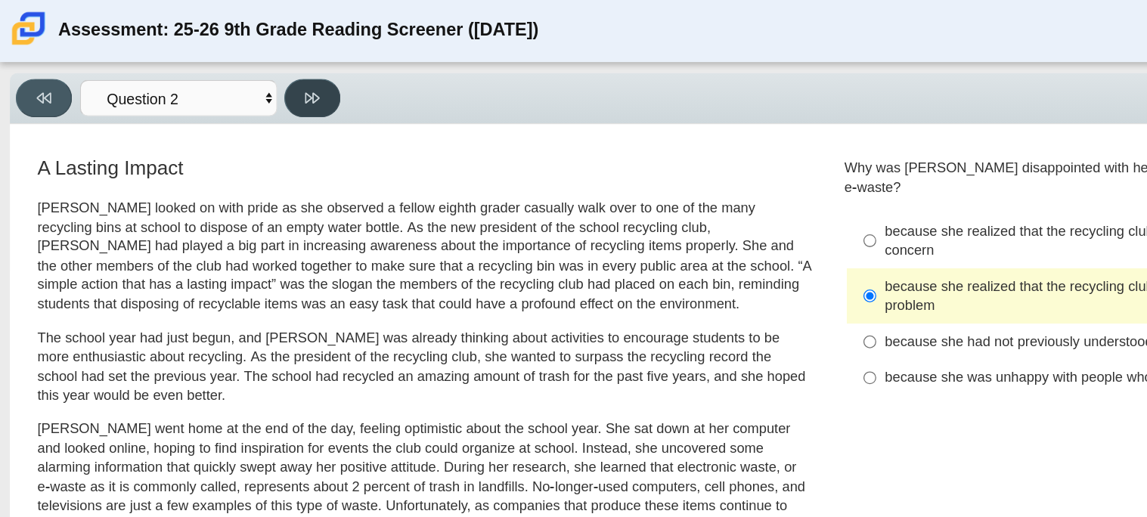
click at [248, 79] on button at bounding box center [239, 75] width 43 height 29
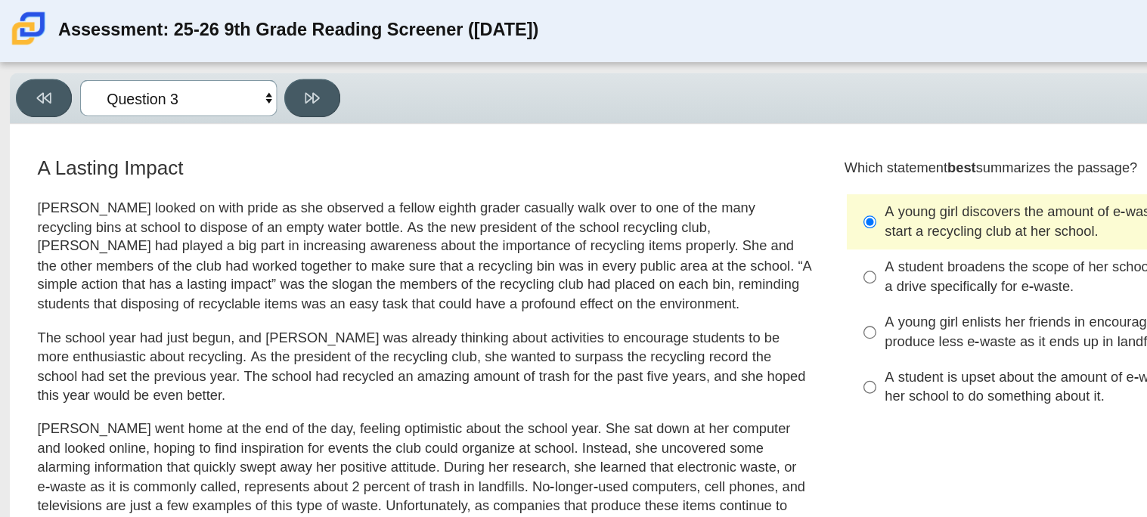
click at [130, 77] on select "Questions Question 1 Question 2 Question 3 Question 4 Question 5 Question 6 Que…" at bounding box center [136, 76] width 151 height 28
select select "review"
click at [61, 62] on select "Questions Question 1 Question 2 Question 3 Question 4 Question 5 Question 6 Que…" at bounding box center [136, 76] width 151 height 28
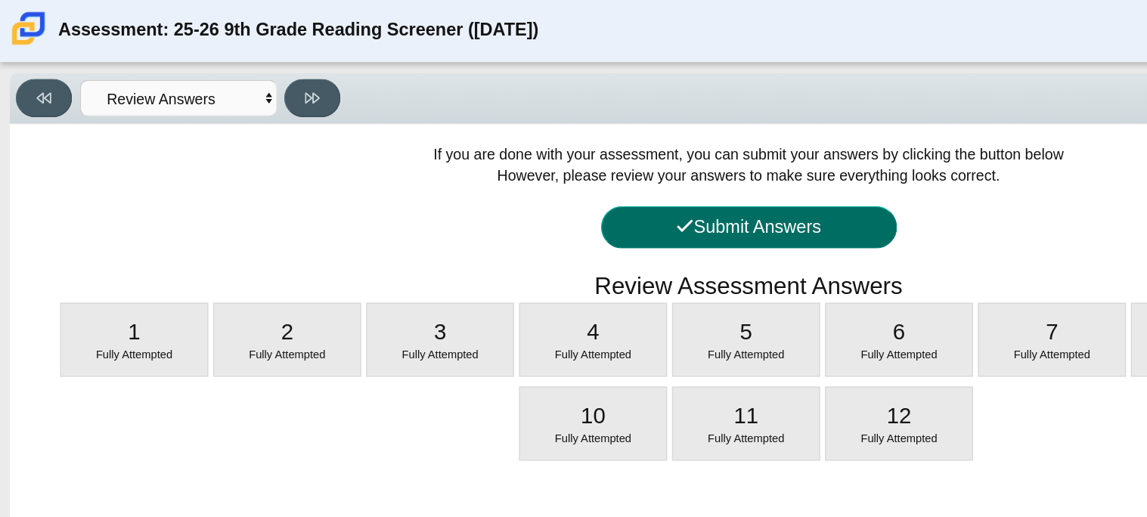
click at [584, 181] on button "Submit Answers" at bounding box center [573, 175] width 227 height 33
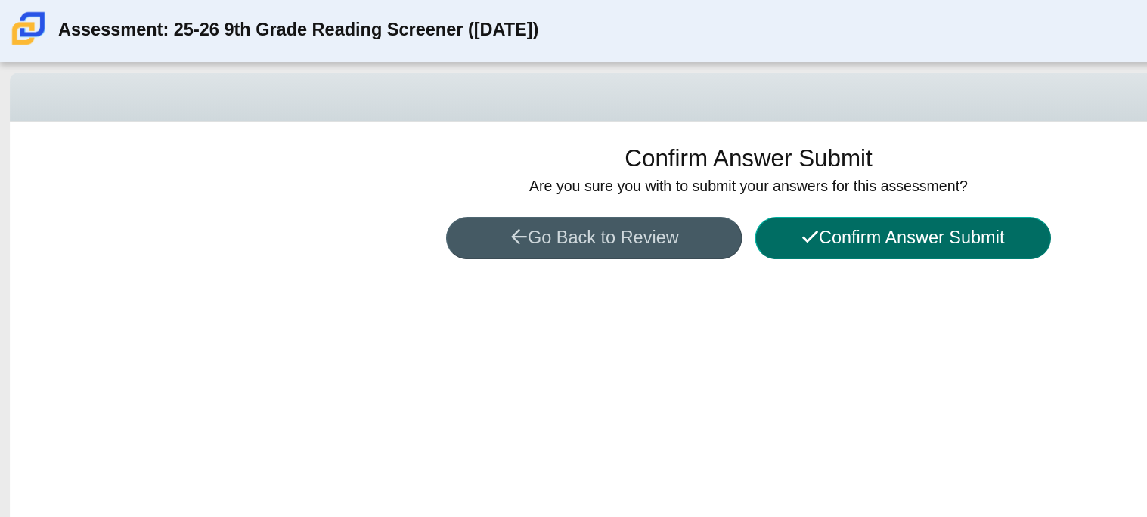
click at [626, 181] on button "Confirm Answer Submit" at bounding box center [691, 183] width 227 height 33
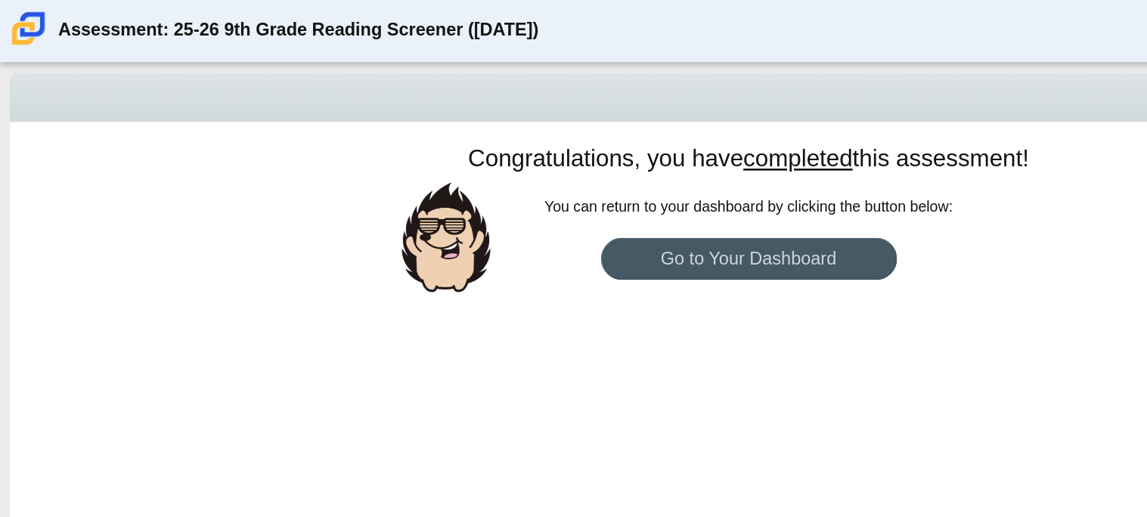
click at [599, 219] on div "Congratulations, you have completed this assessment! You can return to your das…" at bounding box center [574, 291] width 1132 height 392
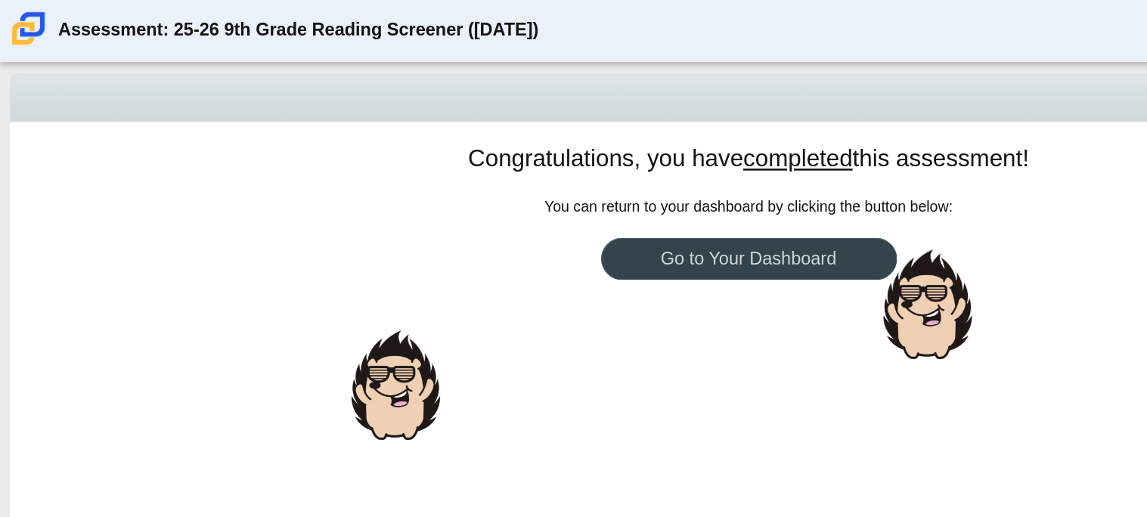
click at [596, 206] on link "Go to Your Dashboard" at bounding box center [573, 199] width 227 height 33
